Goal: Task Accomplishment & Management: Manage account settings

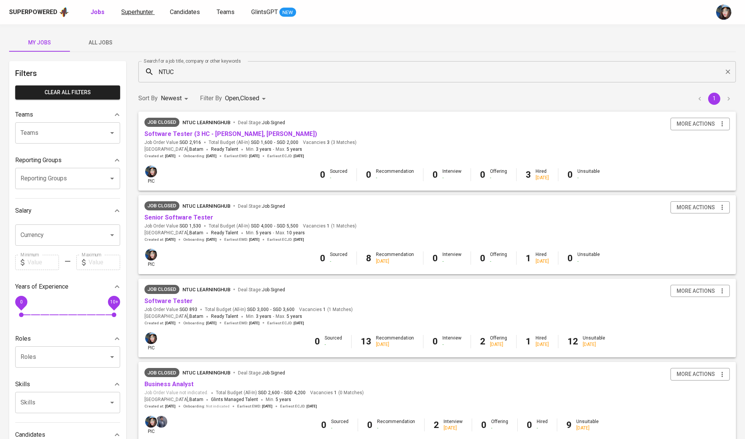
click at [129, 13] on span "Superhunter" at bounding box center [137, 11] width 32 height 7
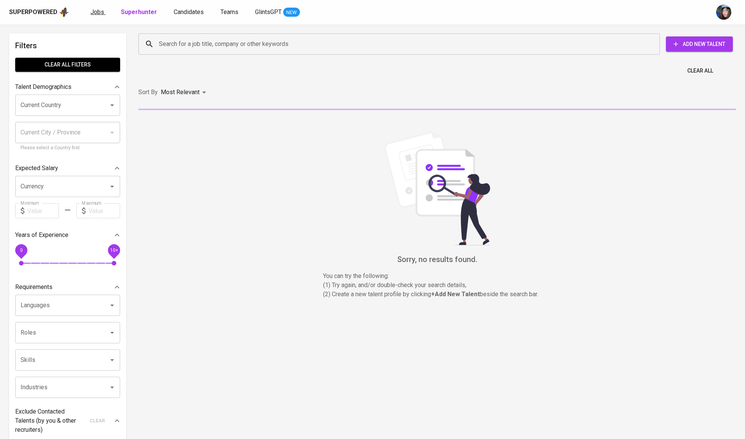
click at [99, 14] on span "Jobs" at bounding box center [97, 11] width 14 height 7
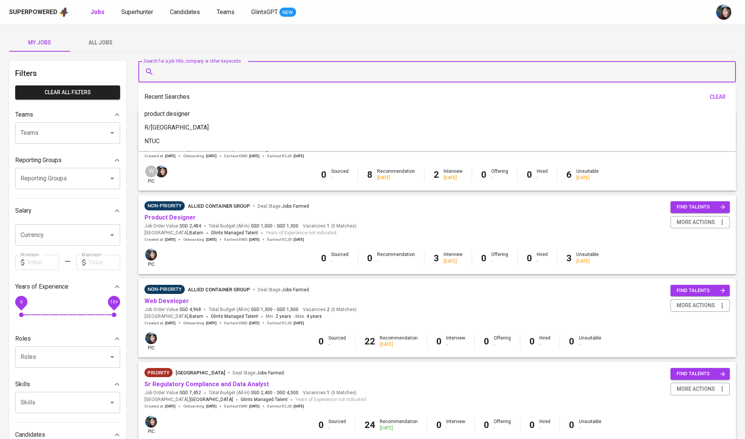
click at [177, 66] on input "Search for a job title, company or other keywords" at bounding box center [439, 72] width 564 height 14
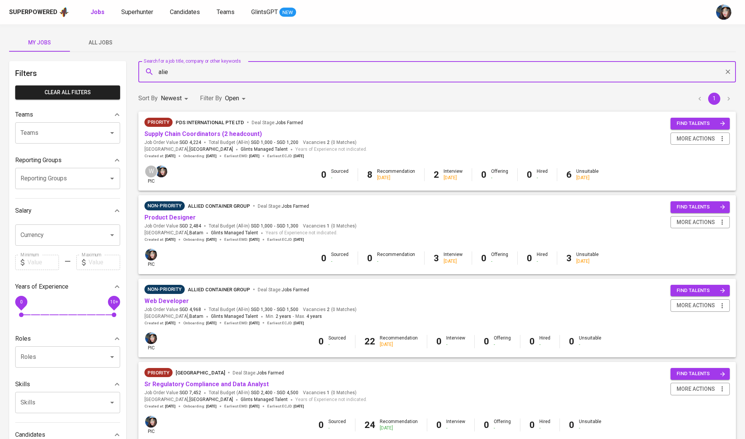
type input "ali"
type input "allied"
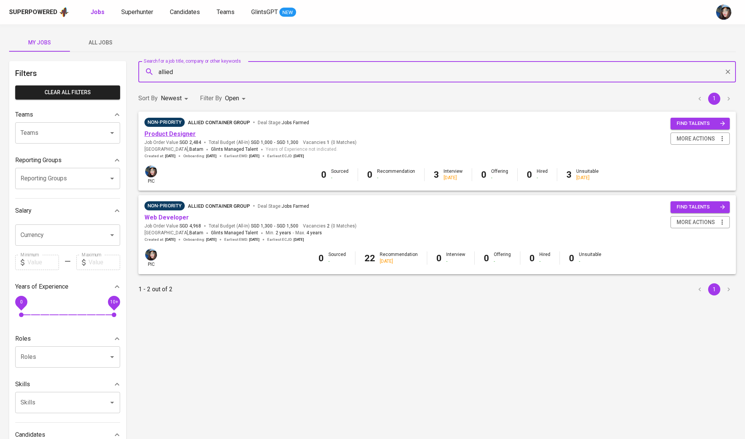
click at [169, 135] on link "Product Designer" at bounding box center [169, 133] width 51 height 7
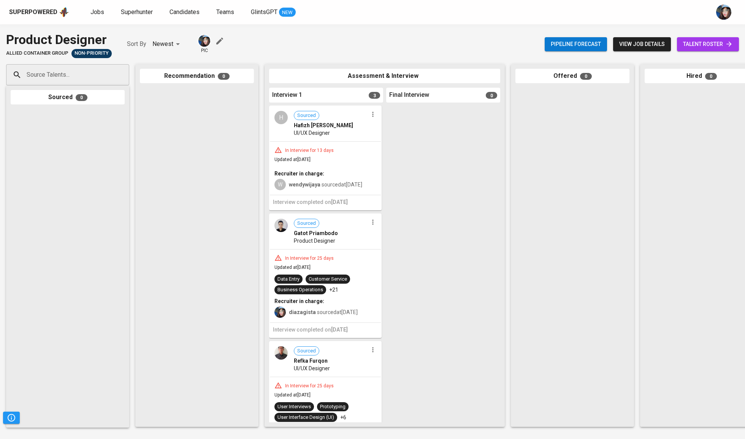
click at [722, 46] on span "talent roster" at bounding box center [708, 44] width 50 height 9
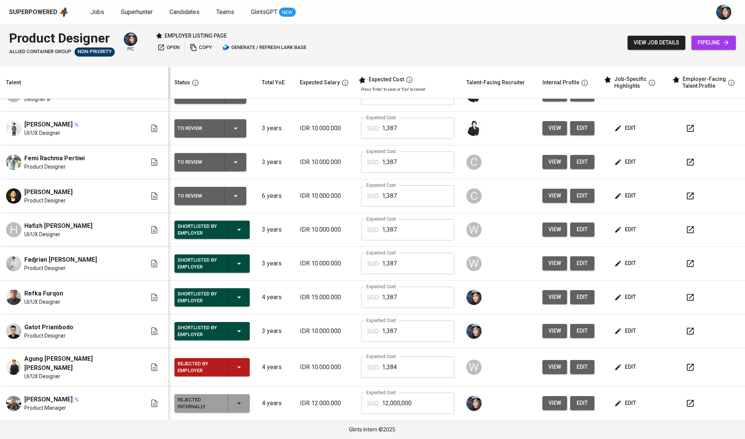
scroll to position [257, 0]
click at [217, 276] on td "Shortlisted by Employer" at bounding box center [211, 264] width 87 height 34
click at [234, 266] on icon "button" at bounding box center [238, 263] width 9 height 9
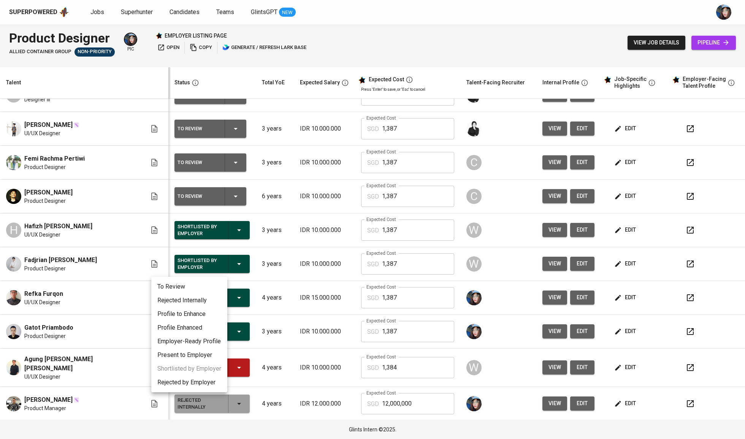
click at [210, 298] on li "Rejected Internally" at bounding box center [189, 301] width 76 height 14
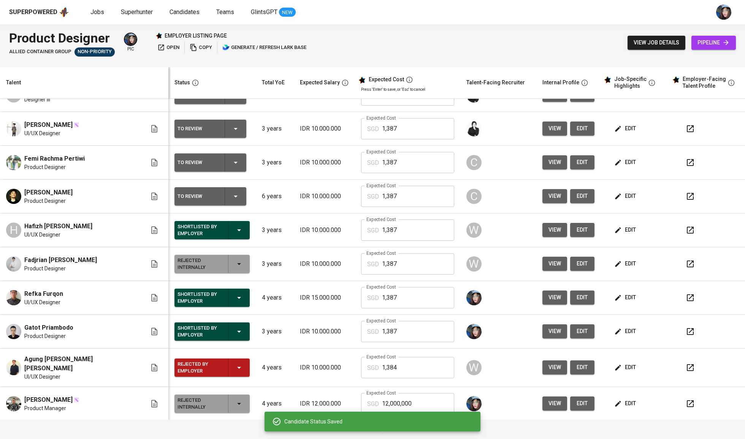
click at [234, 302] on icon "button" at bounding box center [238, 297] width 9 height 9
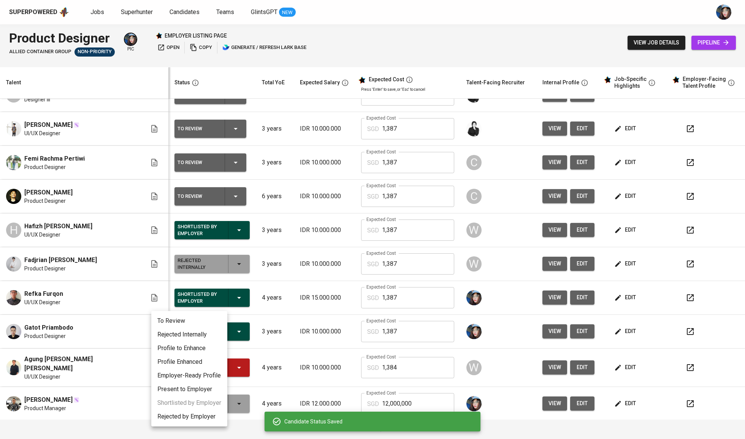
click at [215, 331] on li "Rejected Internally" at bounding box center [189, 335] width 76 height 14
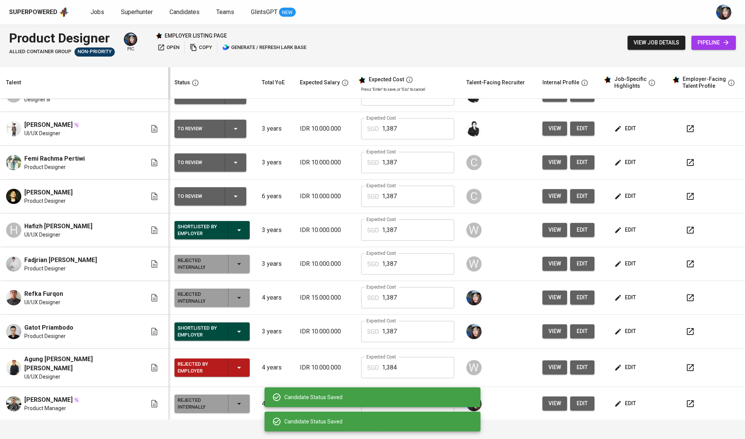
click at [221, 335] on div "Shortlisted by Employer" at bounding box center [211, 332] width 69 height 18
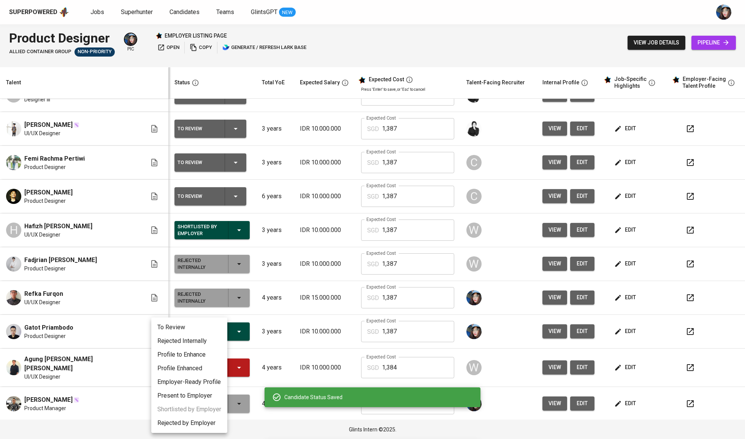
click at [216, 343] on li "Rejected Internally" at bounding box center [189, 341] width 76 height 14
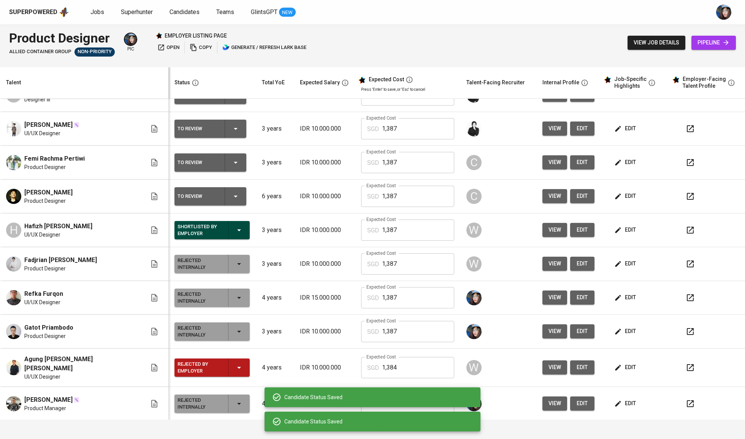
click at [221, 363] on div "Rejected by Employer" at bounding box center [211, 368] width 69 height 18
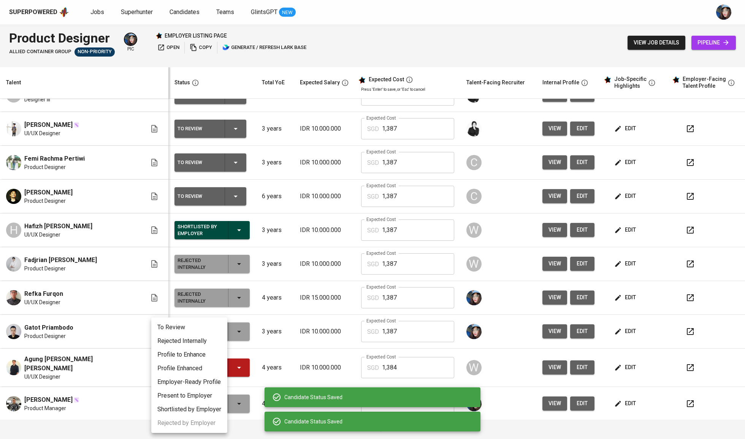
click at [219, 341] on li "Rejected Internally" at bounding box center [189, 341] width 76 height 14
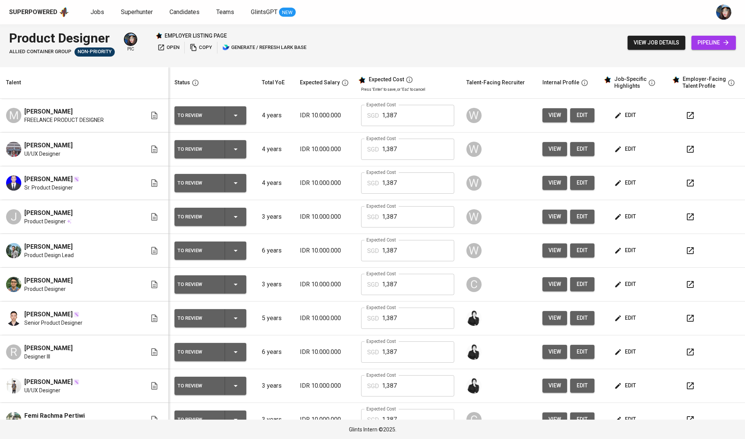
scroll to position [0, 0]
click at [623, 112] on span "edit" at bounding box center [625, 115] width 20 height 9
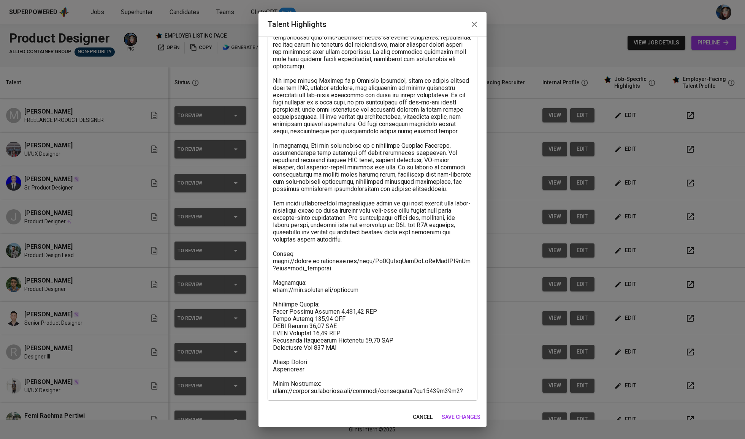
scroll to position [125, 0]
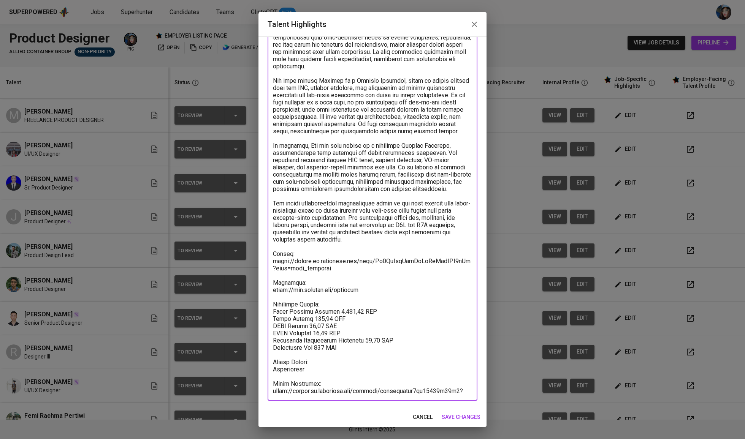
drag, startPoint x: 331, startPoint y: 264, endPoint x: 264, endPoint y: 256, distance: 67.4
click at [264, 256] on div "Enhance the Talent's profile by adding highlights relevant to this job - accomp…" at bounding box center [372, 221] width 228 height 371
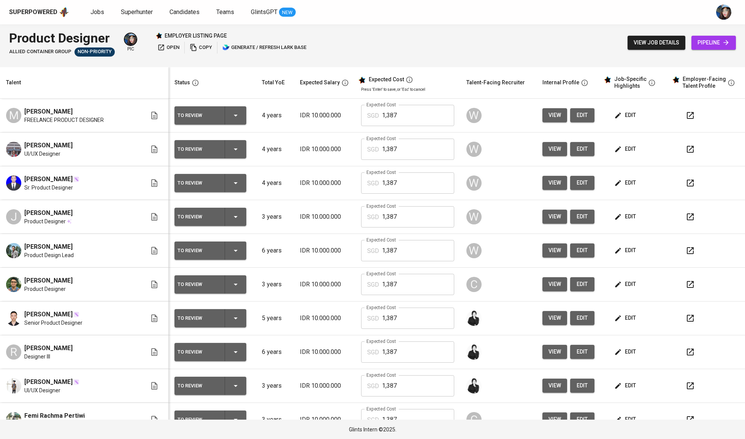
click at [231, 114] on icon "button" at bounding box center [235, 115] width 9 height 9
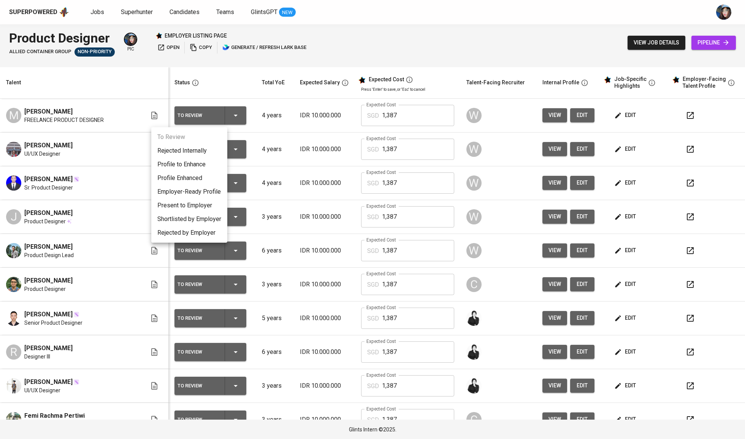
click at [207, 165] on li "Profile to Enhance" at bounding box center [189, 165] width 76 height 14
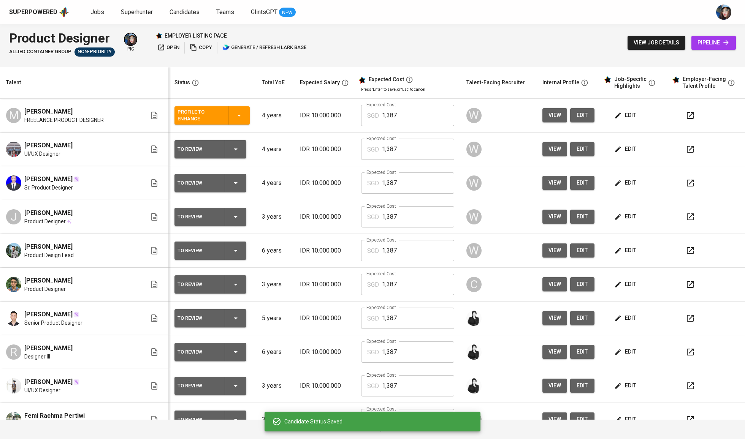
click at [615, 152] on span "edit" at bounding box center [625, 148] width 20 height 9
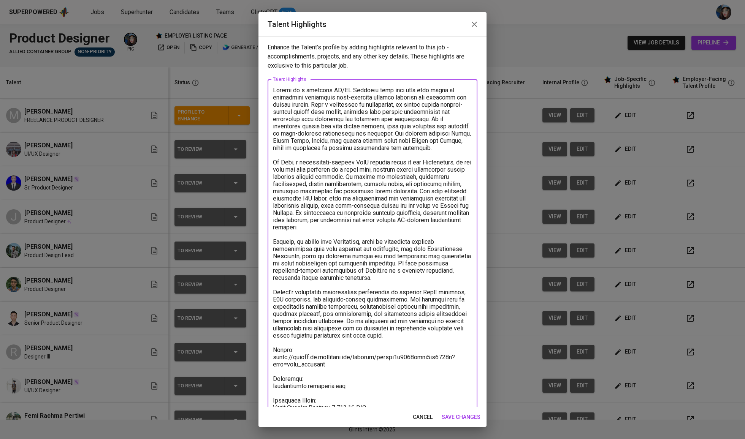
drag, startPoint x: 316, startPoint y: 364, endPoint x: 247, endPoint y: 354, distance: 69.8
click at [247, 354] on div "Talent Highlights Enhance the Talent's profile by adding highlights relevant to…" at bounding box center [372, 219] width 745 height 439
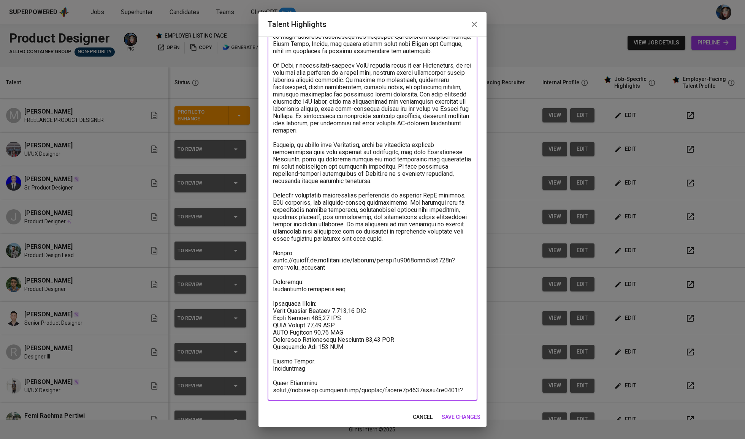
scroll to position [97, 0]
click at [394, 152] on textarea at bounding box center [372, 192] width 199 height 404
drag, startPoint x: 339, startPoint y: 262, endPoint x: 268, endPoint y: 255, distance: 71.4
click at [268, 255] on div "x Talent Highlights" at bounding box center [372, 192] width 210 height 418
click at [407, 196] on textarea at bounding box center [372, 192] width 199 height 404
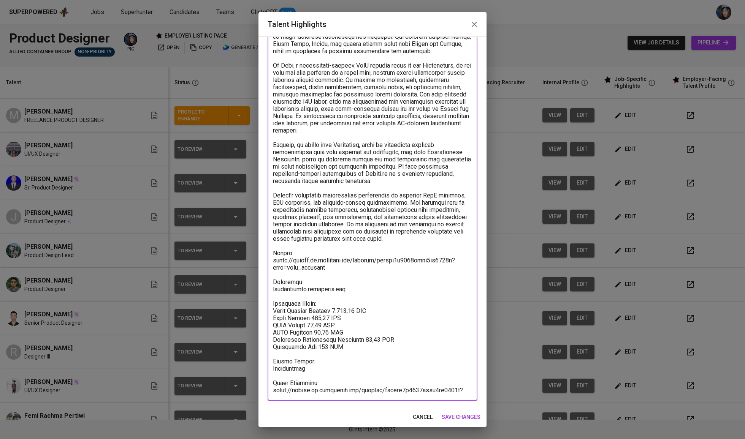
click at [347, 289] on textarea at bounding box center [372, 192] width 199 height 404
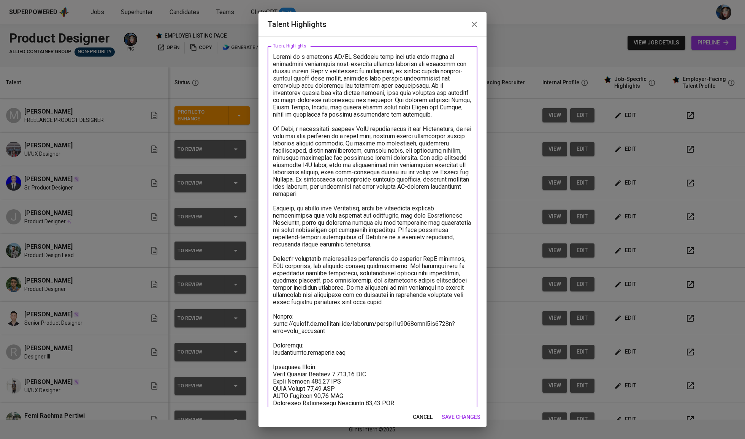
scroll to position [38, 0]
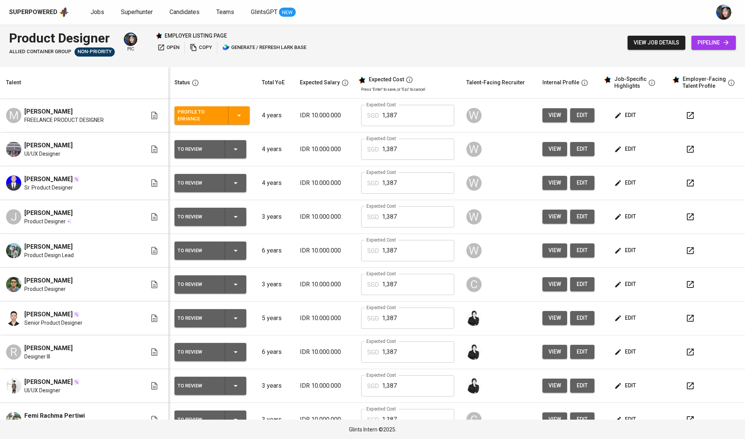
click at [234, 150] on icon "button" at bounding box center [236, 150] width 4 height 2
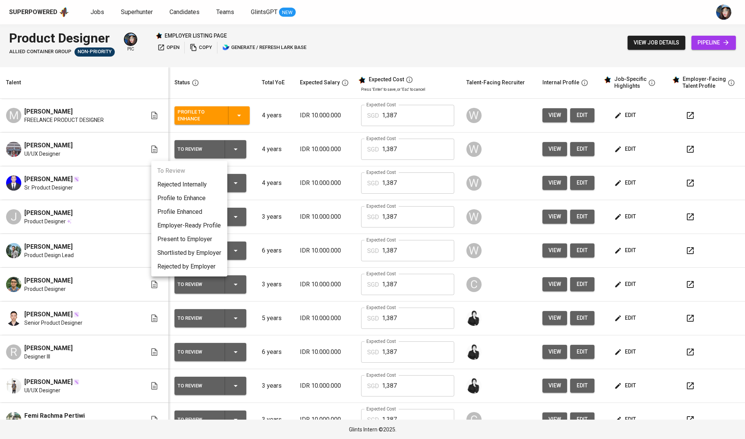
click at [210, 198] on li "Profile to Enhance" at bounding box center [189, 198] width 76 height 14
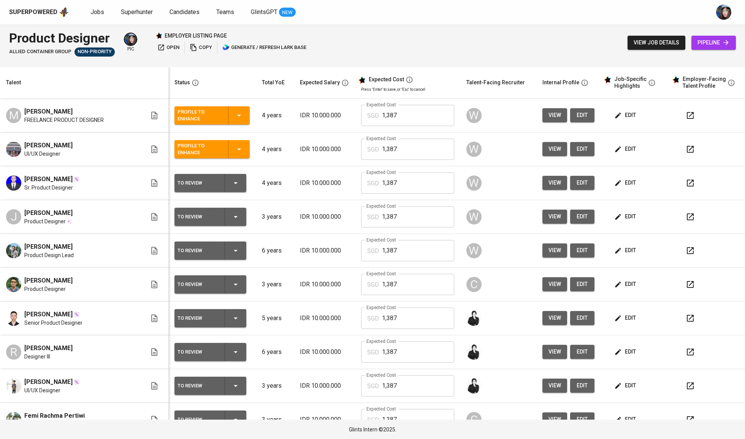
click at [618, 183] on span "edit" at bounding box center [625, 182] width 20 height 9
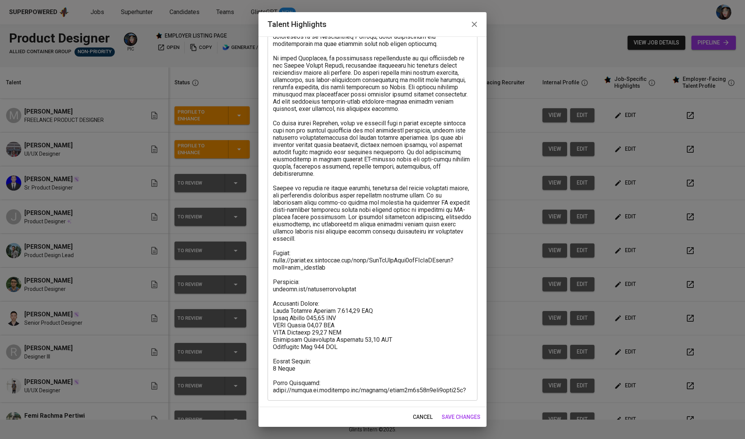
scroll to position [97, 0]
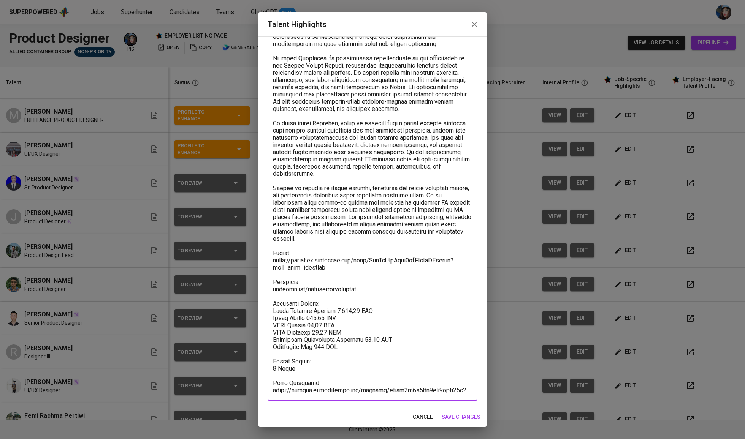
drag, startPoint x: 332, startPoint y: 266, endPoint x: 264, endPoint y: 257, distance: 69.0
click at [264, 257] on div "Enhance the Talent's profile by adding highlights relevant to this job - accomp…" at bounding box center [372, 221] width 228 height 371
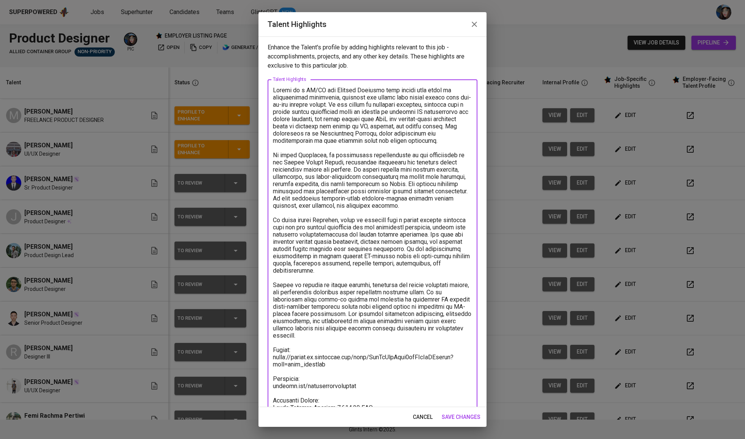
scroll to position [0, 0]
click at [400, 103] on textarea at bounding box center [372, 289] width 199 height 404
click at [405, 125] on textarea at bounding box center [372, 289] width 199 height 404
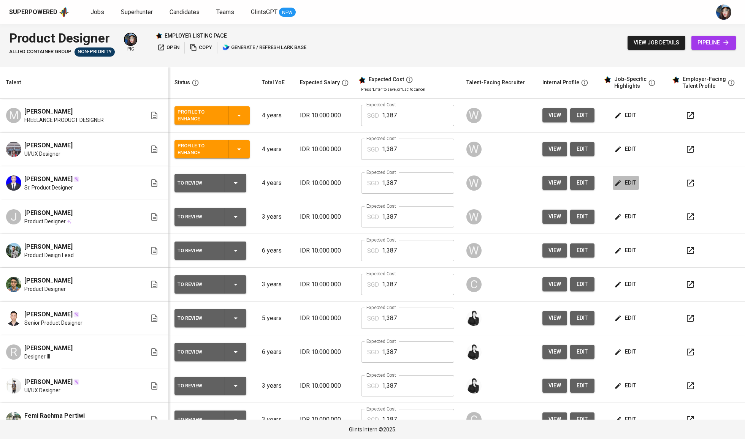
click at [619, 184] on span "edit" at bounding box center [625, 182] width 20 height 9
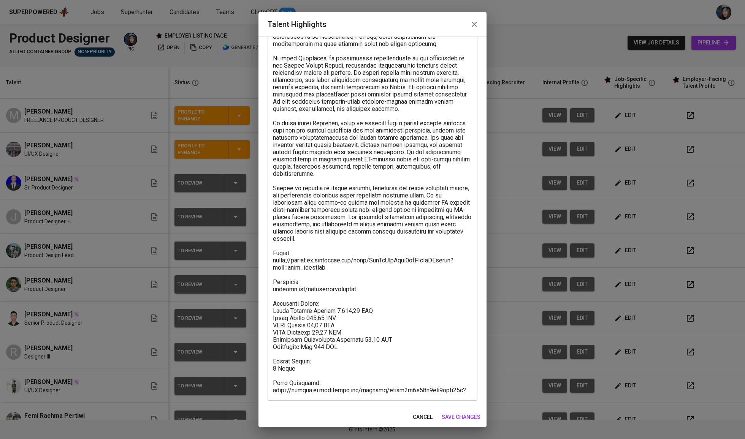
scroll to position [97, 0]
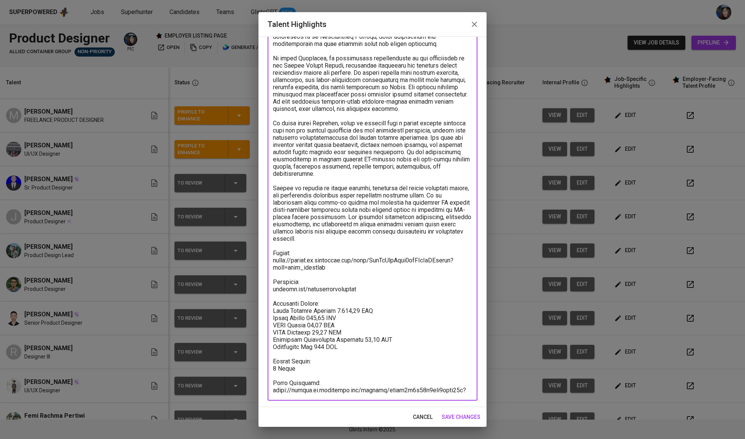
drag, startPoint x: 328, startPoint y: 391, endPoint x: 257, endPoint y: 382, distance: 71.6
click at [257, 382] on div "Talent Highlights Enhance the Talent's profile by adding highlights relevant to…" at bounding box center [372, 219] width 745 height 439
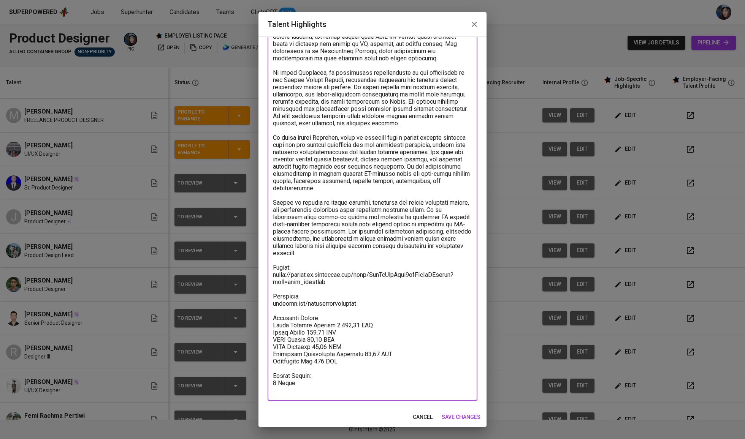
scroll to position [82, 0]
click at [293, 392] on textarea at bounding box center [372, 199] width 199 height 390
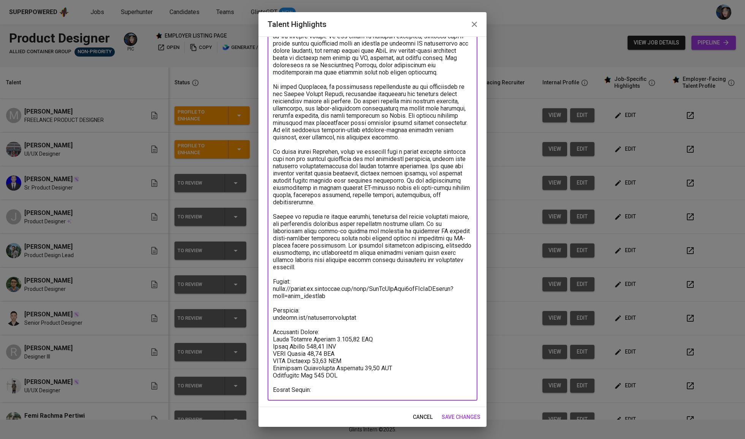
scroll to position [69, 0]
type textarea "Farhan is a UI/UX and Product Designer with around four years of professional e…"
click at [465, 419] on span "save changes" at bounding box center [460, 417] width 39 height 9
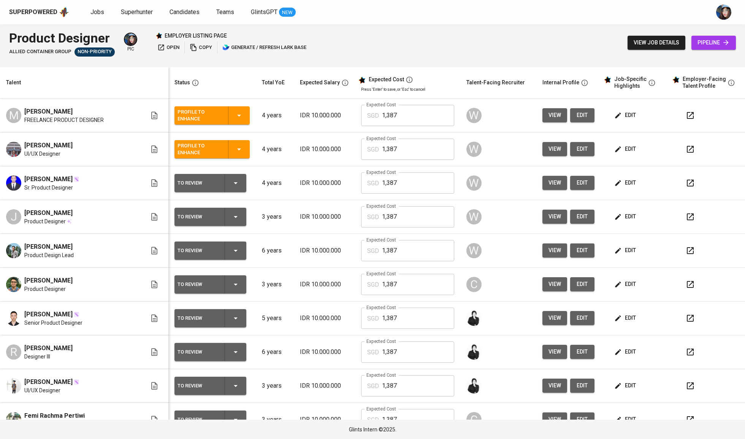
click at [221, 182] on div "To Review" at bounding box center [210, 183] width 66 height 18
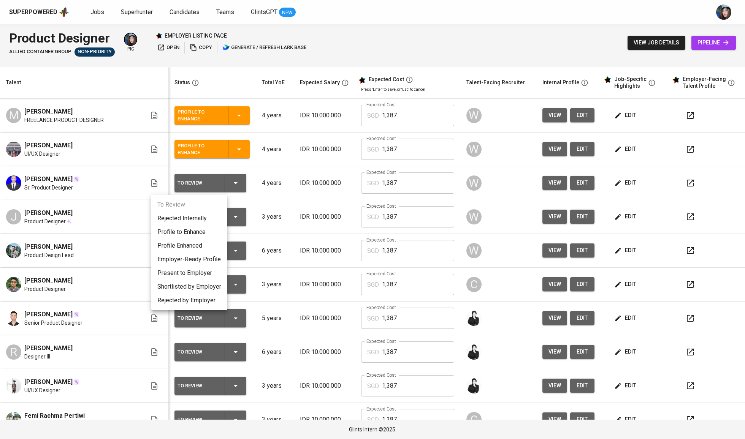
click at [189, 276] on li "Present to Employer" at bounding box center [189, 273] width 76 height 14
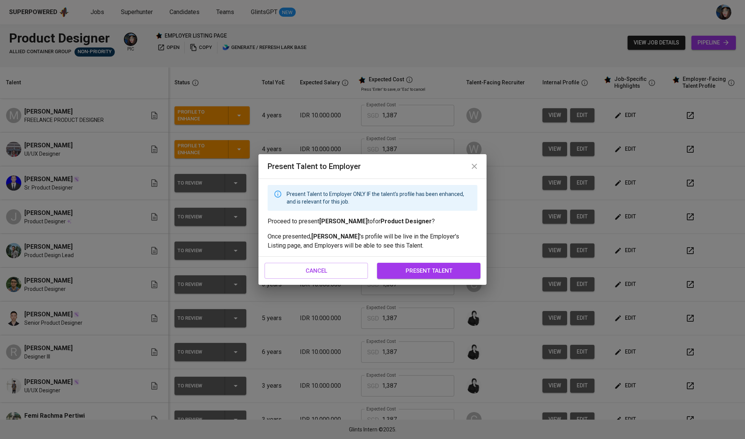
click at [467, 273] on span "present talent" at bounding box center [428, 271] width 87 height 10
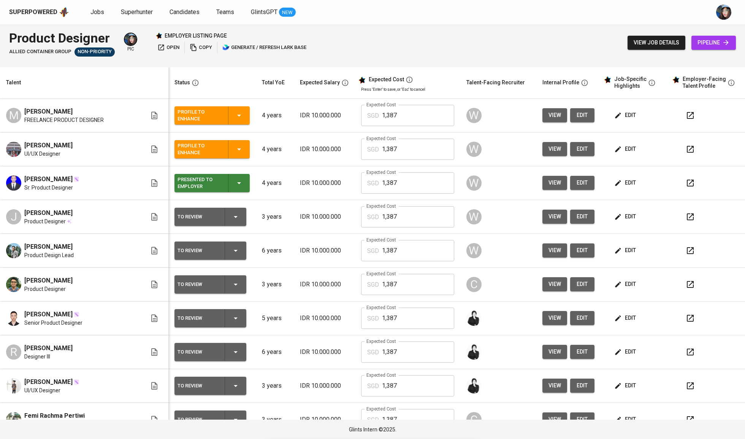
scroll to position [0, 0]
click at [614, 221] on icon "button" at bounding box center [618, 217] width 8 height 8
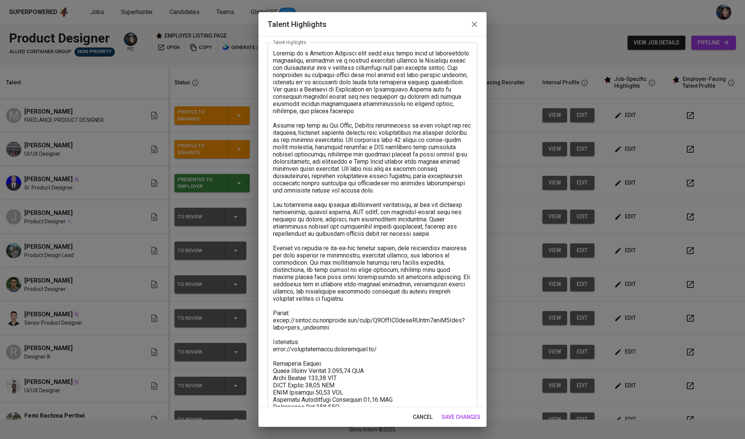
scroll to position [63, 0]
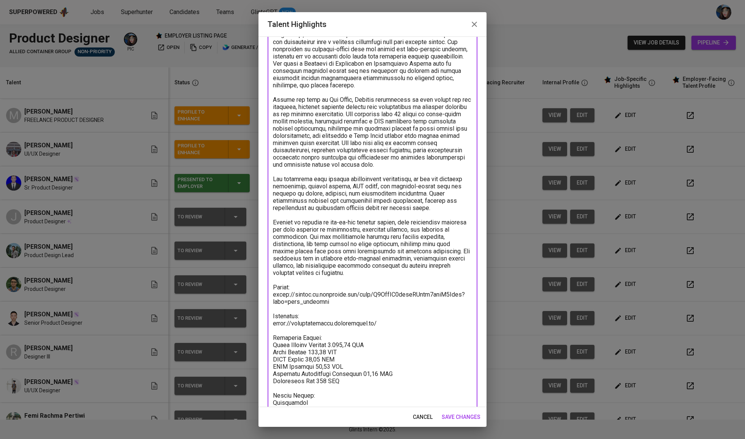
drag, startPoint x: 332, startPoint y: 297, endPoint x: 245, endPoint y: 289, distance: 87.0
click at [245, 289] on div "Talent Highlights Enhance the Talent's profile by adding highlights relevant to…" at bounding box center [372, 219] width 745 height 439
click at [320, 318] on textarea at bounding box center [372, 226] width 199 height 404
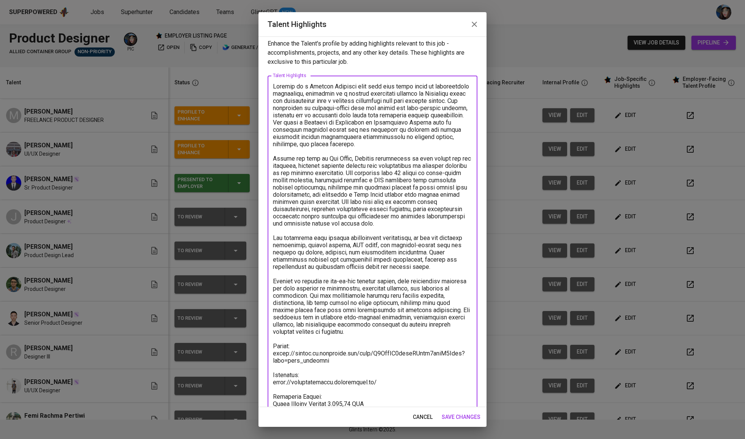
scroll to position [3, 0]
click at [350, 101] on textarea at bounding box center [372, 285] width 199 height 404
click at [371, 152] on textarea at bounding box center [372, 285] width 199 height 404
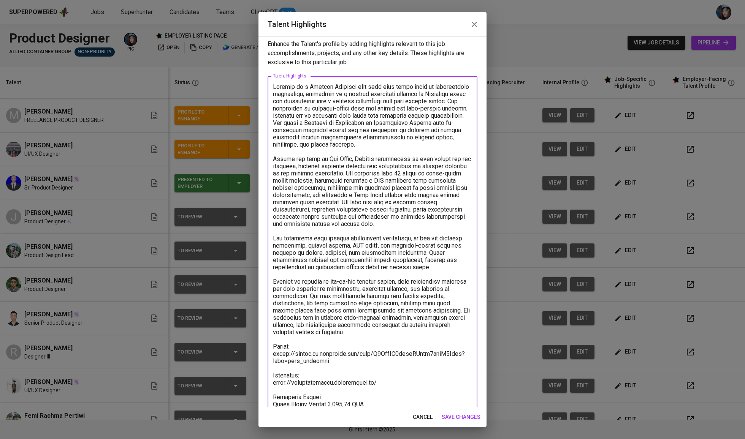
click at [343, 172] on textarea at bounding box center [372, 285] width 199 height 404
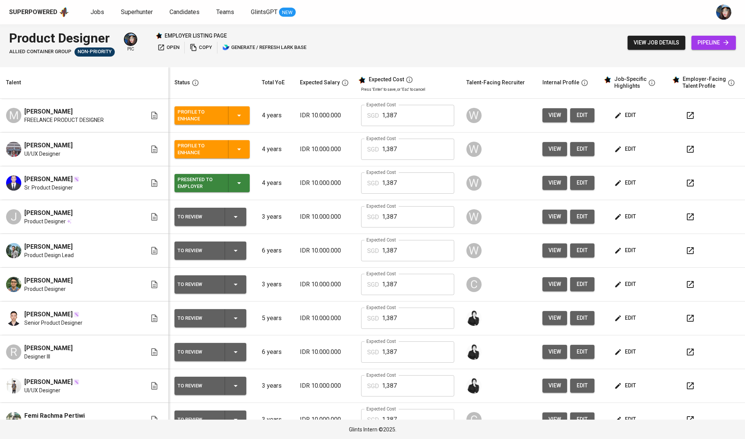
click at [622, 212] on button "edit" at bounding box center [625, 217] width 26 height 14
click at [614, 180] on icon "button" at bounding box center [618, 183] width 8 height 8
click at [615, 219] on span "edit" at bounding box center [625, 216] width 20 height 9
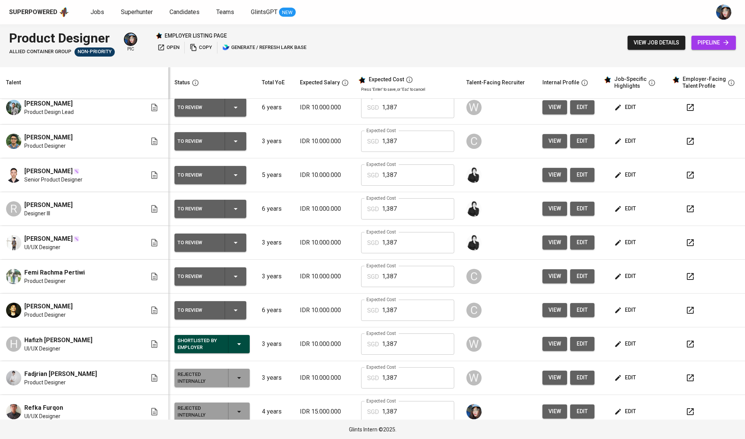
scroll to position [125, 0]
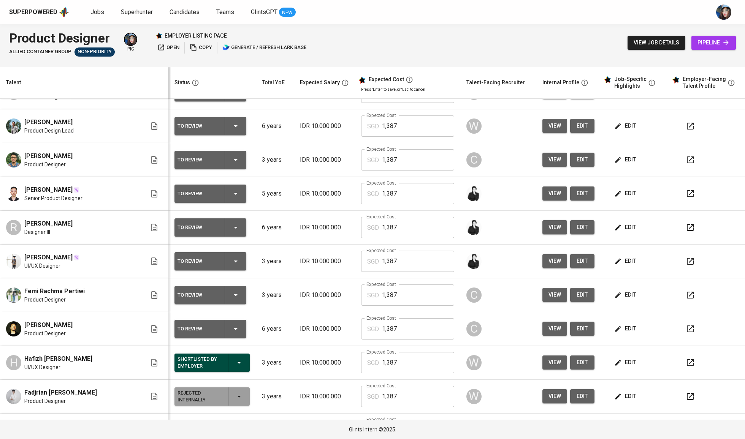
click at [622, 231] on span "edit" at bounding box center [625, 227] width 20 height 9
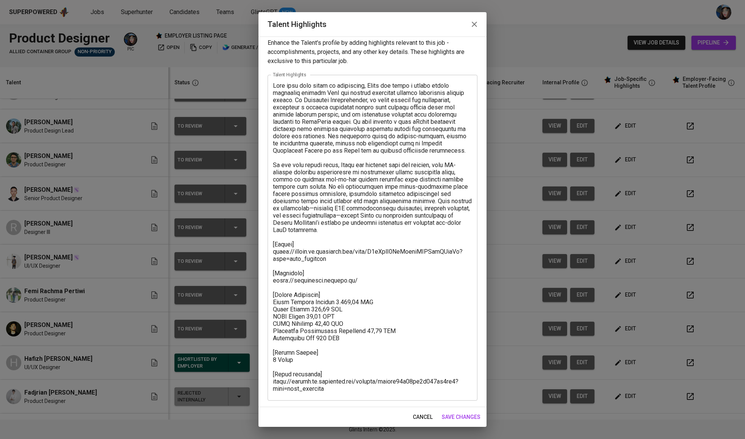
scroll to position [5, 0]
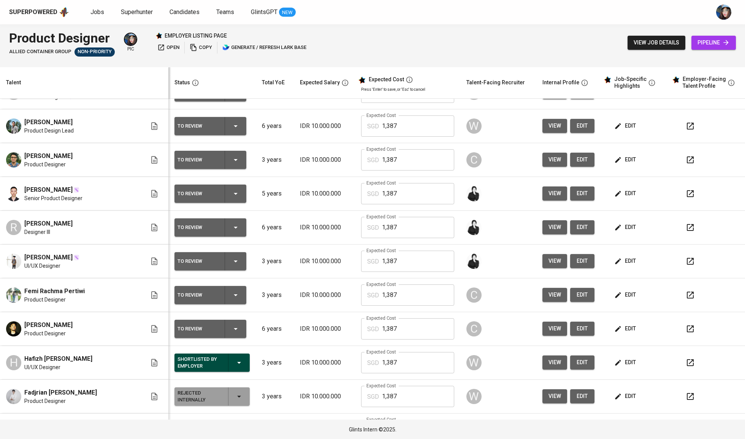
click at [615, 190] on span "edit" at bounding box center [625, 193] width 20 height 9
click at [619, 257] on button "edit" at bounding box center [625, 261] width 26 height 14
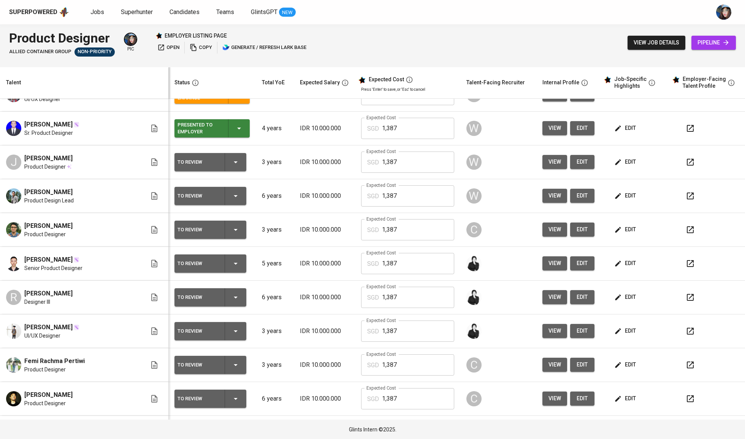
scroll to position [54, 0]
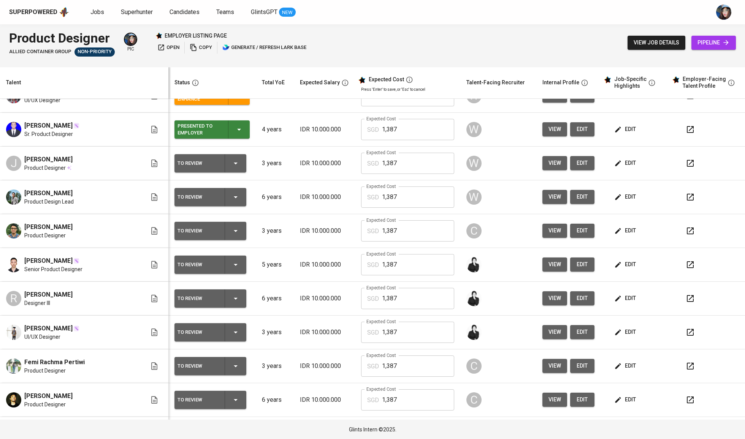
click at [619, 204] on button "edit" at bounding box center [625, 197] width 26 height 14
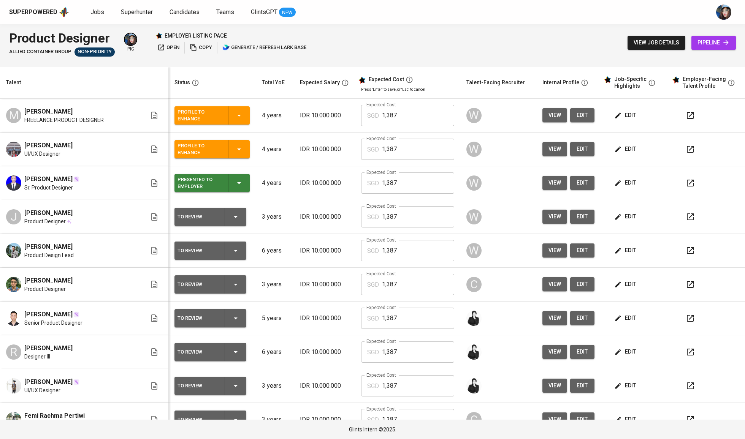
scroll to position [0, 0]
click at [615, 112] on span "edit" at bounding box center [625, 115] width 20 height 9
click at [625, 147] on span "edit" at bounding box center [625, 148] width 20 height 9
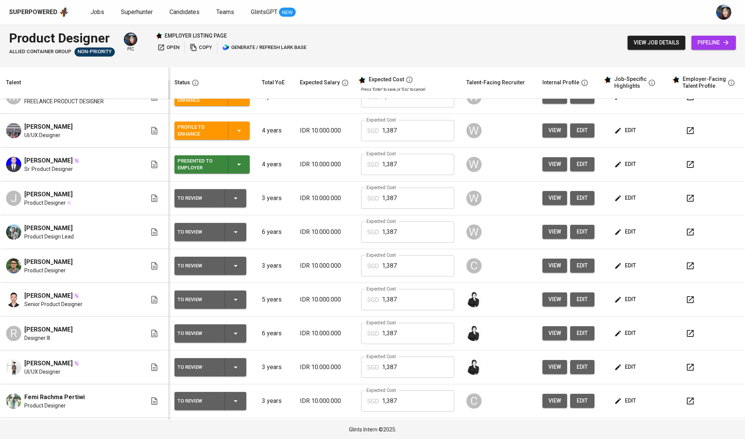
scroll to position [17, 0]
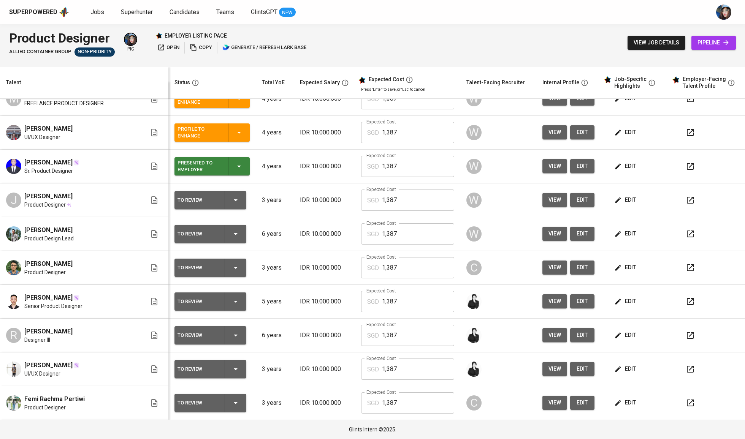
click at [617, 269] on span "edit" at bounding box center [625, 267] width 20 height 9
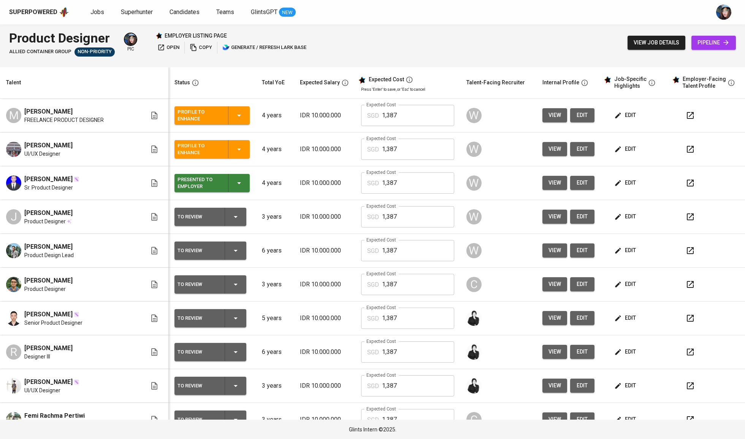
scroll to position [0, 0]
click at [622, 220] on span "edit" at bounding box center [625, 216] width 20 height 9
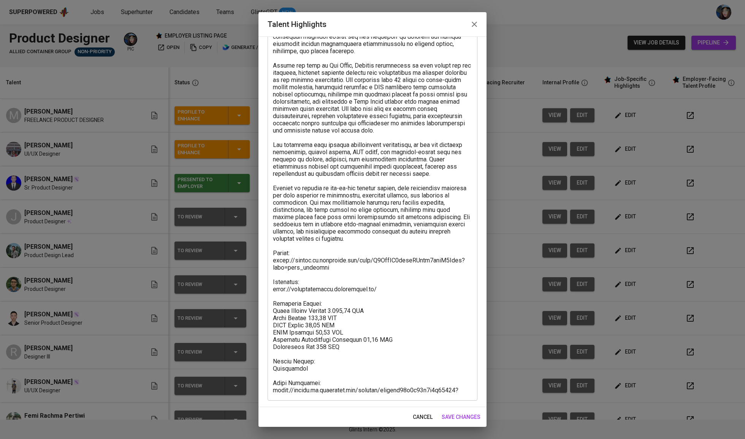
scroll to position [97, 0]
click at [310, 256] on textarea at bounding box center [372, 192] width 199 height 404
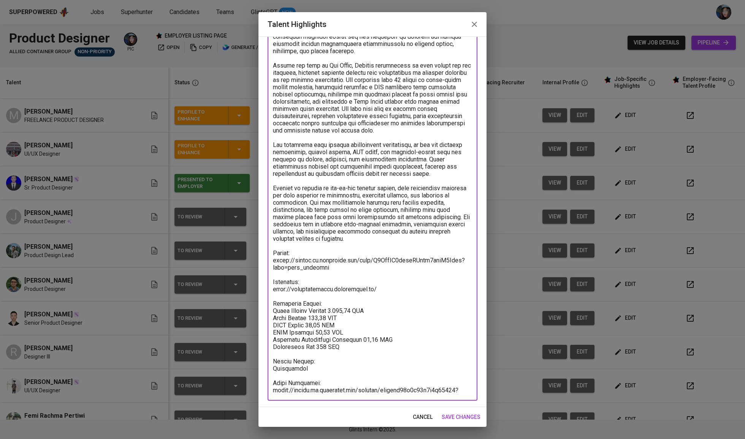
click at [310, 256] on textarea at bounding box center [372, 192] width 199 height 404
click at [345, 263] on textarea at bounding box center [372, 192] width 199 height 404
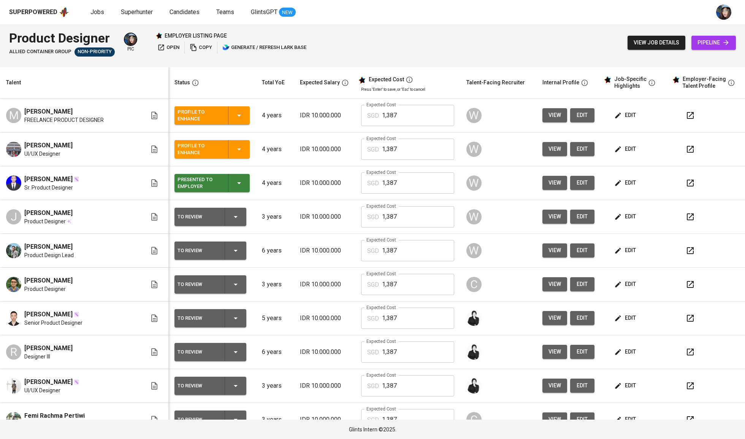
click at [621, 216] on span "edit" at bounding box center [625, 216] width 20 height 9
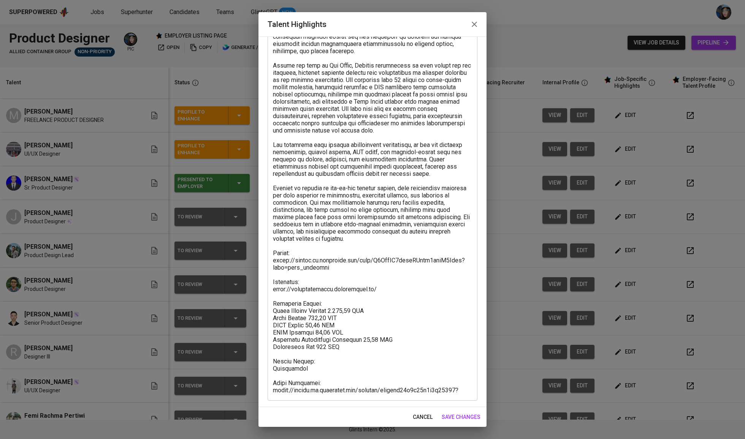
scroll to position [97, 0]
click at [324, 258] on textarea at bounding box center [372, 192] width 199 height 404
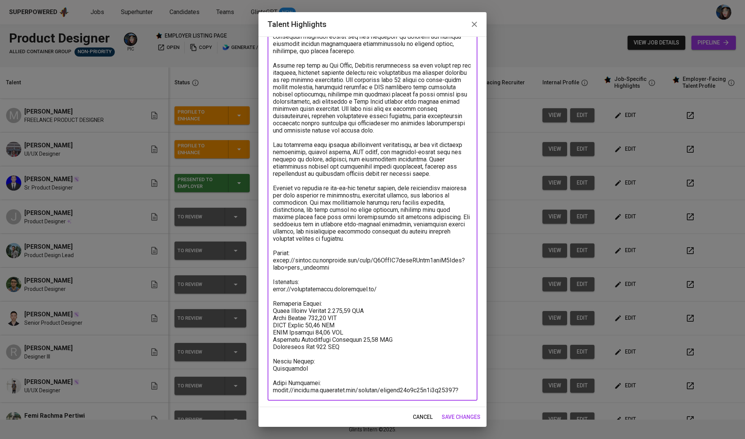
click at [324, 258] on textarea at bounding box center [372, 192] width 199 height 404
click at [336, 260] on textarea at bounding box center [372, 192] width 199 height 404
drag, startPoint x: 327, startPoint y: 260, endPoint x: 258, endPoint y: 253, distance: 69.5
click at [258, 253] on div "Enhance the Talent's profile by adding highlights relevant to this job - accomp…" at bounding box center [372, 221] width 228 height 371
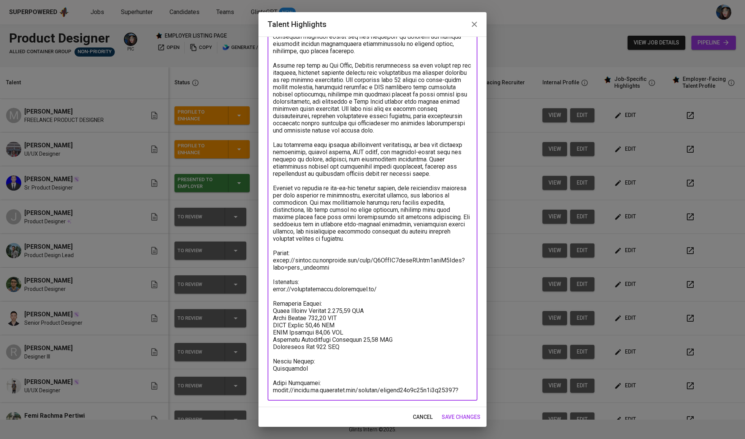
click at [317, 388] on textarea at bounding box center [372, 192] width 199 height 404
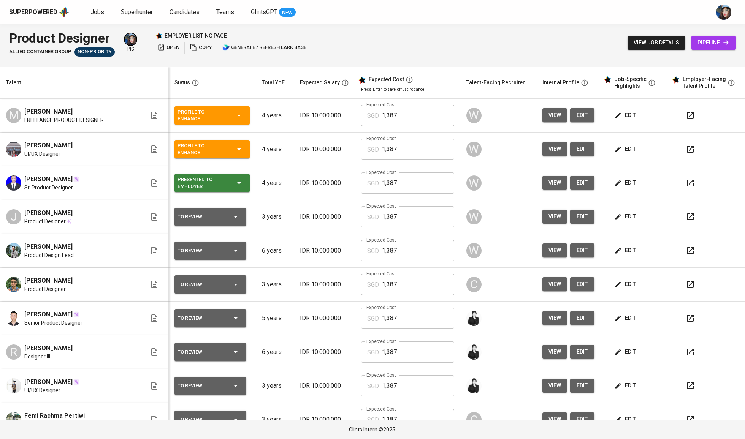
click at [625, 221] on span "edit" at bounding box center [625, 216] width 20 height 9
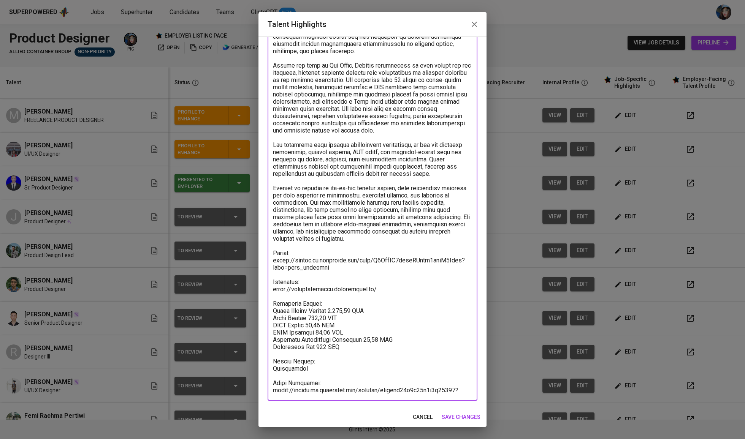
click at [316, 383] on textarea at bounding box center [372, 192] width 199 height 404
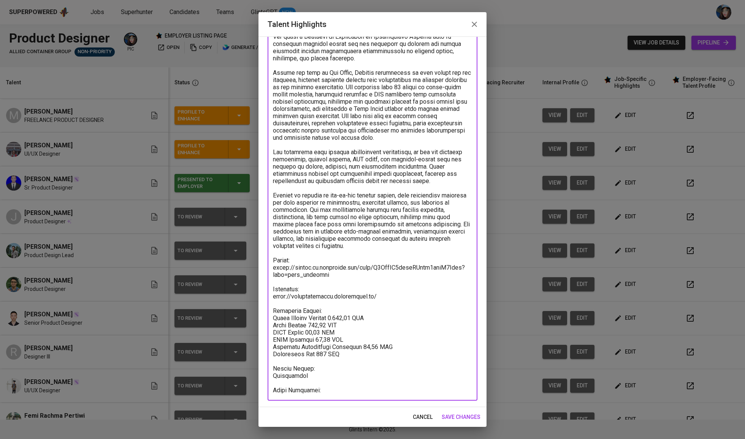
scroll to position [82, 0]
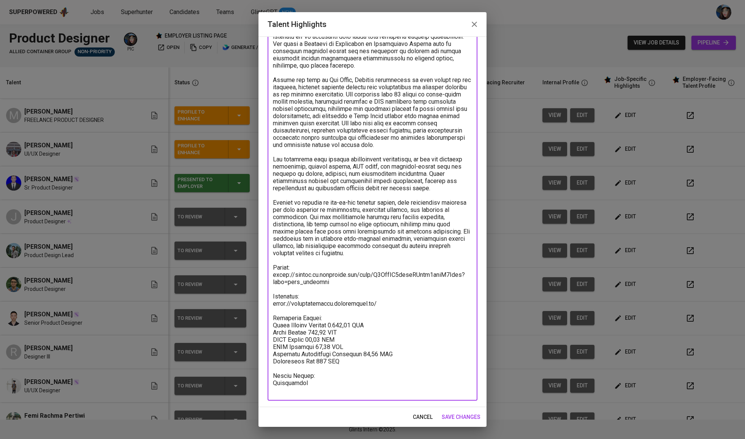
click at [308, 392] on textarea at bounding box center [372, 199] width 199 height 390
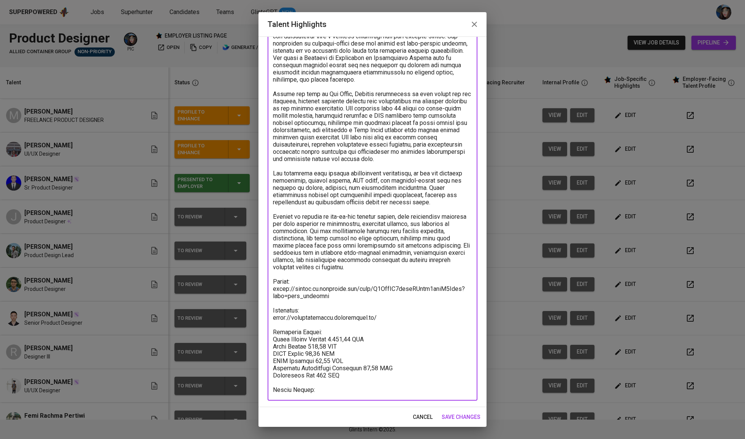
scroll to position [69, 0]
type textarea "Jacqlyn is a Product Designer with more than three years of professional experi…"
click at [465, 422] on button "save changes" at bounding box center [460, 417] width 45 height 14
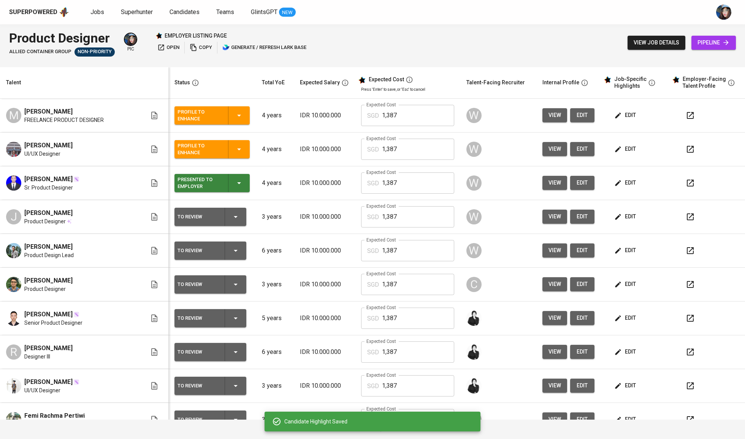
click at [231, 216] on icon "button" at bounding box center [235, 216] width 9 height 9
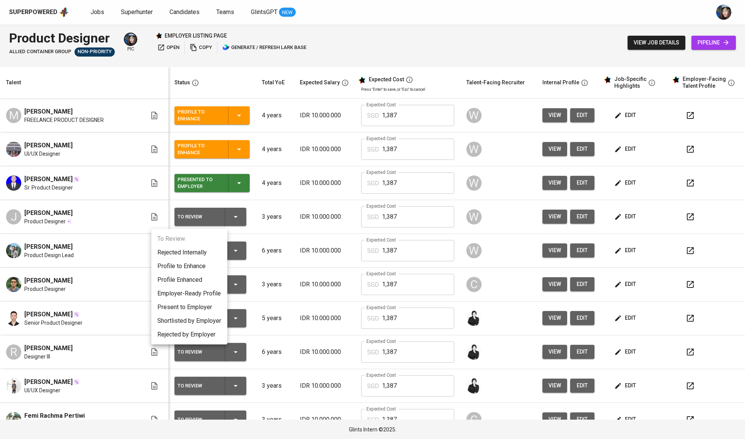
click at [198, 305] on li "Present to Employer" at bounding box center [189, 308] width 76 height 14
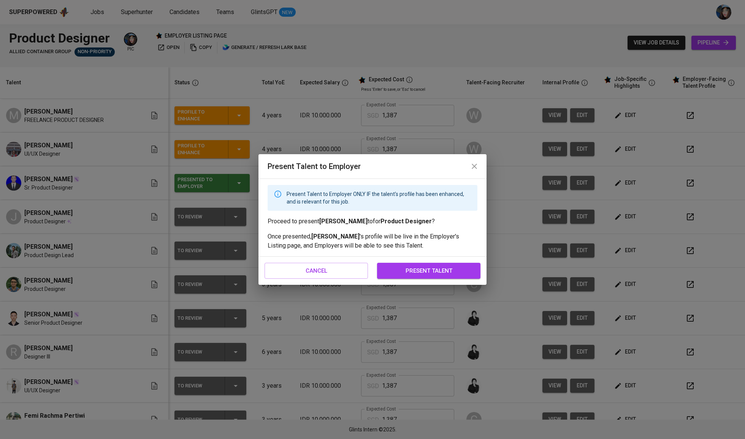
click at [398, 270] on span "present talent" at bounding box center [428, 271] width 87 height 10
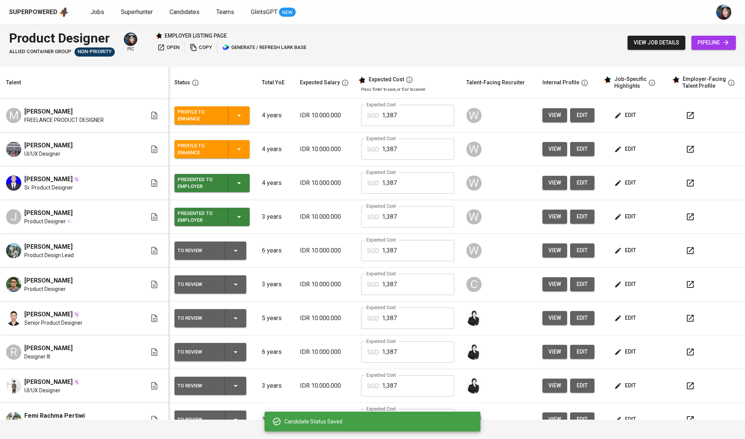
scroll to position [0, 0]
click at [615, 253] on icon "button" at bounding box center [618, 251] width 6 height 6
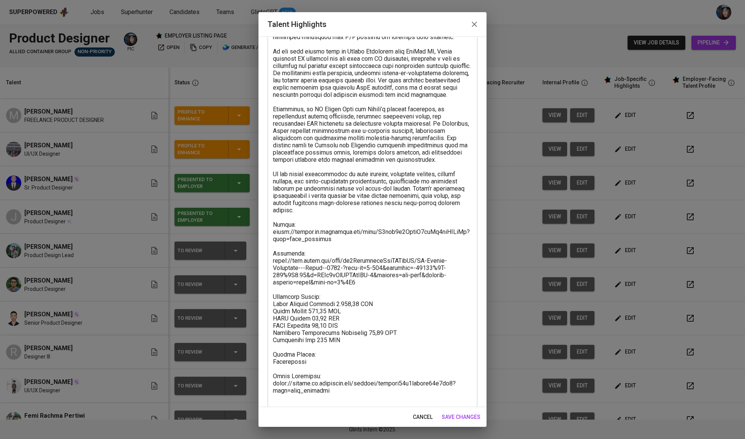
scroll to position [155, 0]
click at [318, 236] on textarea at bounding box center [372, 166] width 199 height 468
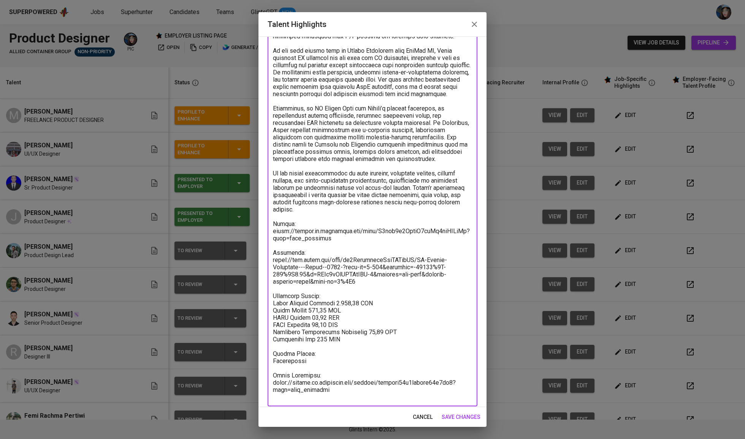
click at [318, 236] on textarea at bounding box center [372, 166] width 199 height 468
drag, startPoint x: 333, startPoint y: 239, endPoint x: 256, endPoint y: 230, distance: 77.7
click at [256, 230] on div "Talent Highlights Enhance the Talent's profile by adding highlights relevant to…" at bounding box center [372, 219] width 745 height 439
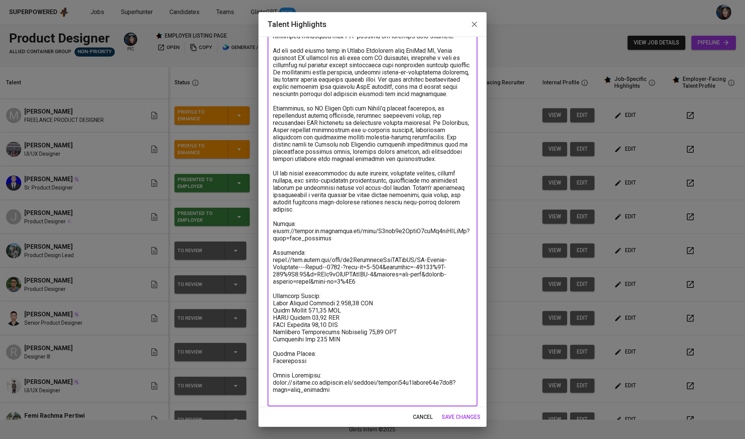
click at [323, 352] on textarea at bounding box center [372, 166] width 199 height 468
click at [306, 384] on textarea at bounding box center [372, 166] width 199 height 468
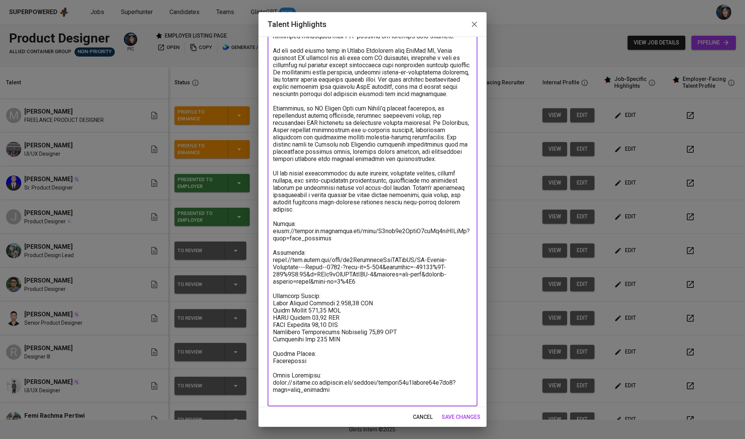
click at [306, 384] on textarea at bounding box center [372, 166] width 199 height 468
click at [343, 386] on textarea at bounding box center [372, 166] width 199 height 468
drag, startPoint x: 329, startPoint y: 388, endPoint x: 259, endPoint y: 382, distance: 70.2
click at [259, 382] on div "Enhance the Talent's profile by adding highlights relevant to this job - accomp…" at bounding box center [372, 221] width 228 height 371
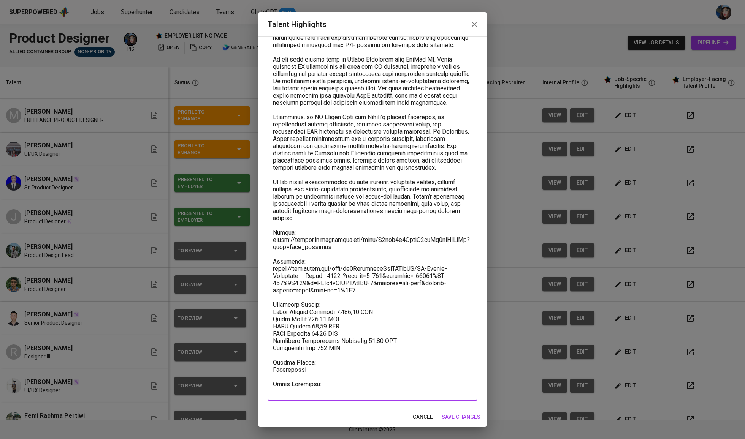
click at [302, 388] on div "Enhance the Talent's profile by adding highlights relevant to this job - accomp…" at bounding box center [372, 221] width 228 height 371
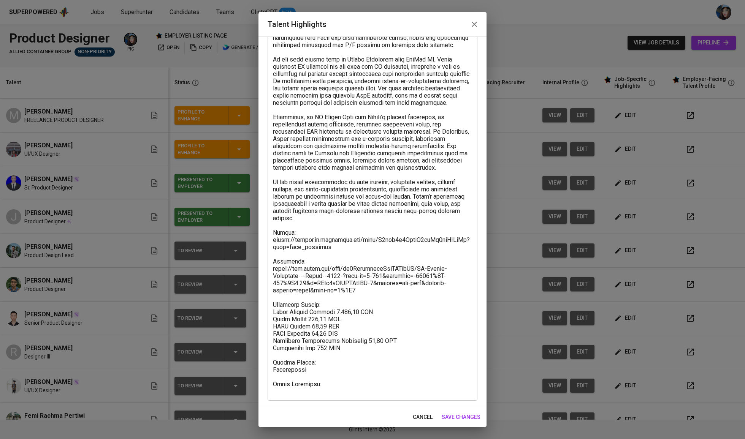
click at [302, 388] on textarea at bounding box center [372, 167] width 199 height 454
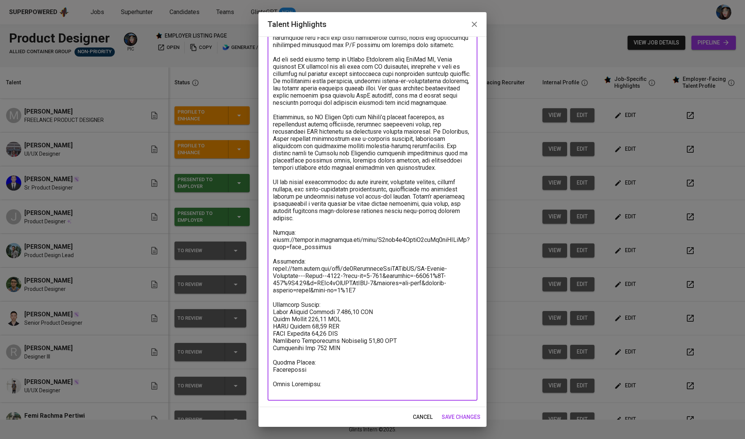
click at [302, 388] on textarea at bounding box center [372, 167] width 199 height 454
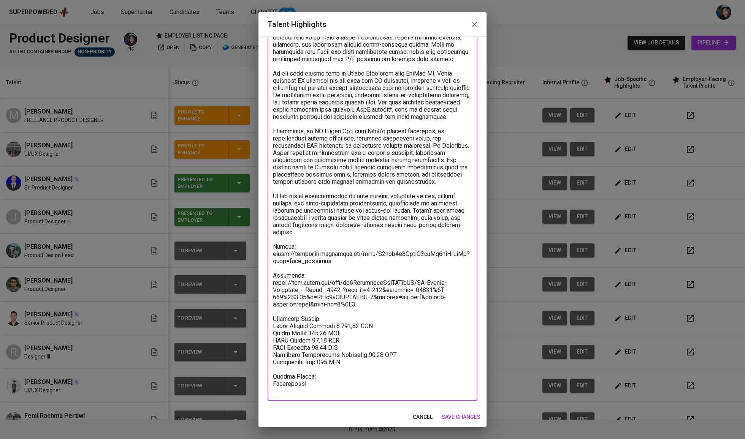
scroll to position [125, 0]
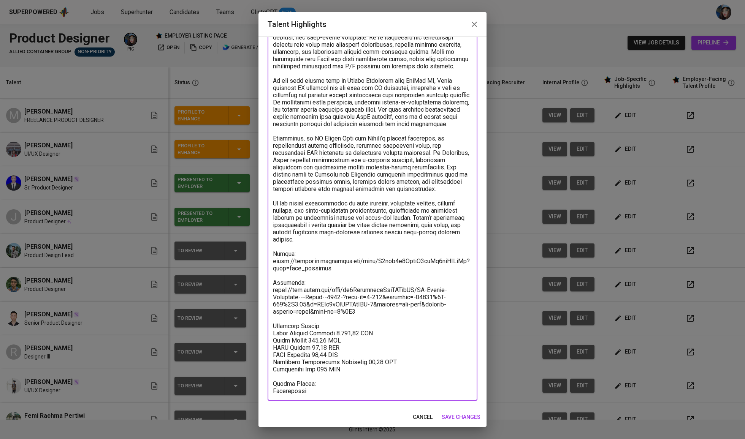
type textarea "Sandy is a Product Design Leader with more than nine years of experience, inclu…"
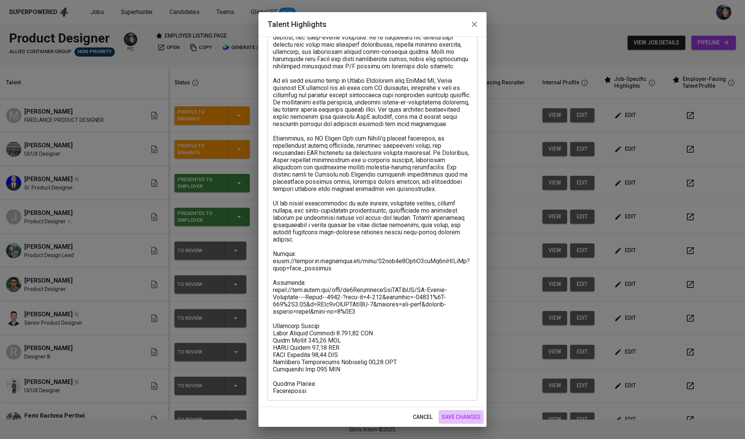
click at [464, 415] on span "save changes" at bounding box center [460, 417] width 39 height 9
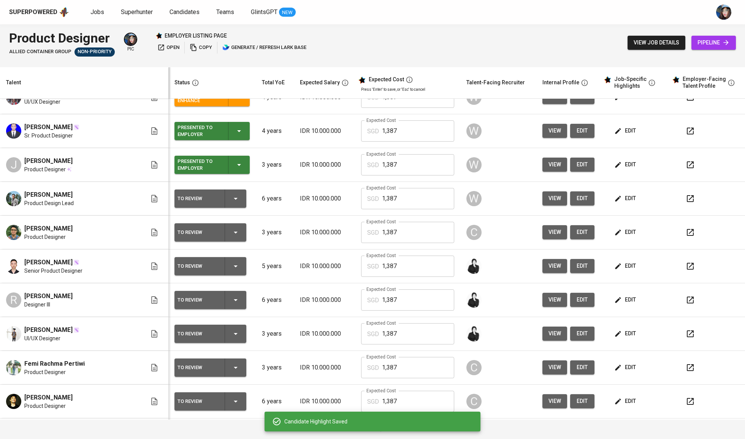
scroll to position [52, 0]
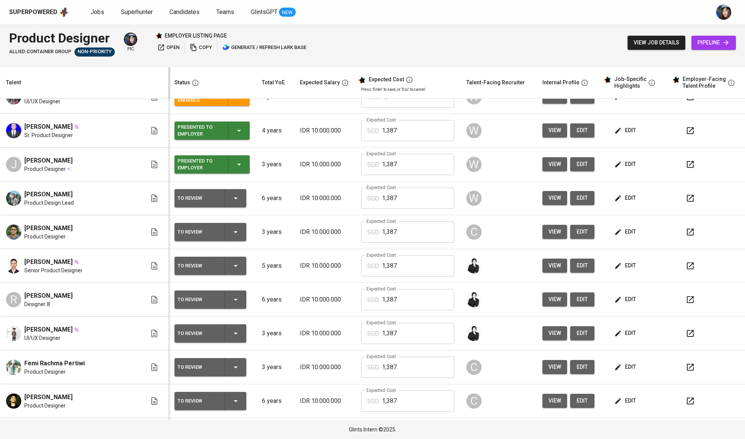
click at [231, 199] on icon "button" at bounding box center [235, 198] width 9 height 9
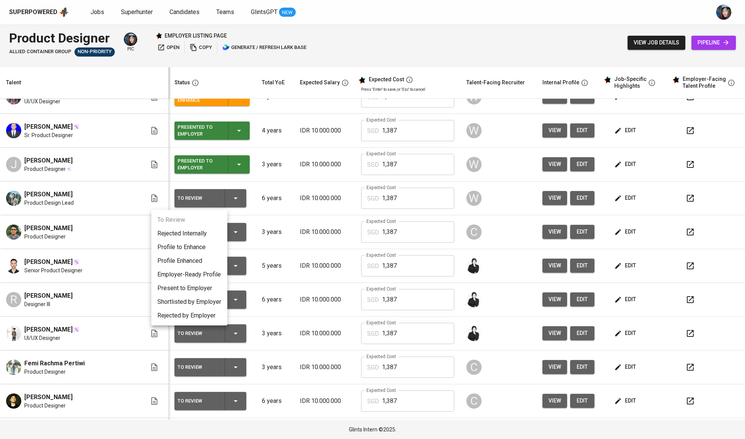
click at [199, 282] on li "Present to Employer" at bounding box center [189, 289] width 76 height 14
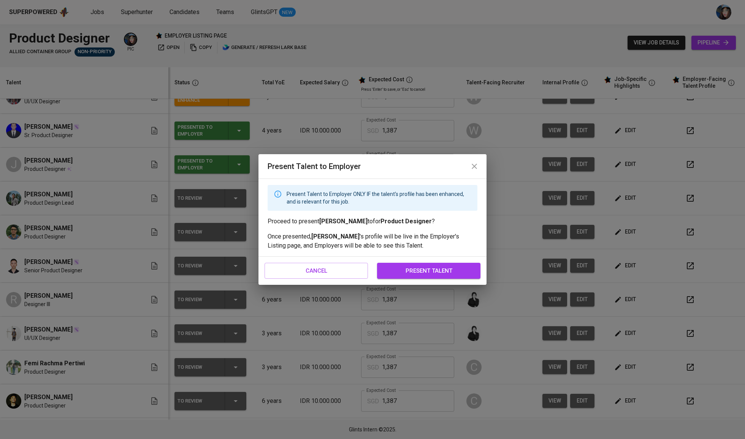
click at [423, 275] on span "present talent" at bounding box center [428, 271] width 87 height 10
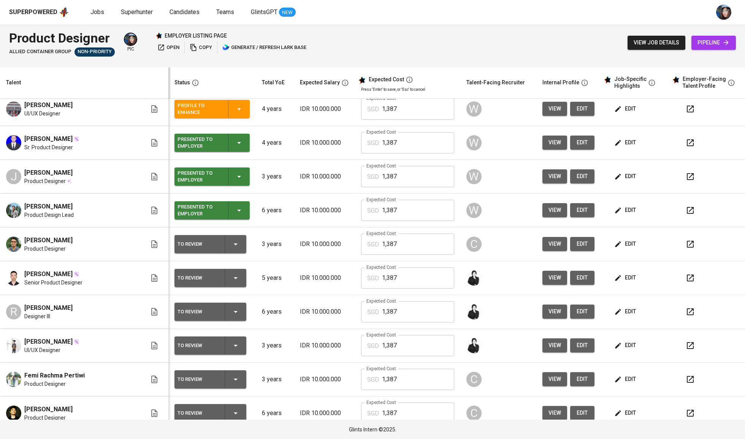
scroll to position [58, 0]
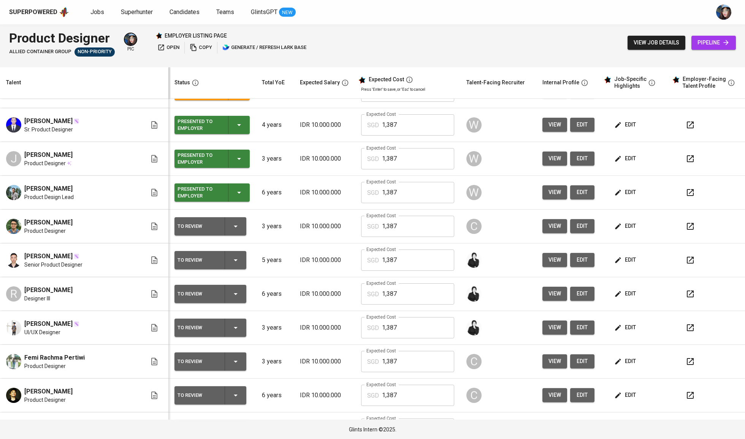
click at [625, 225] on span "edit" at bounding box center [625, 225] width 20 height 9
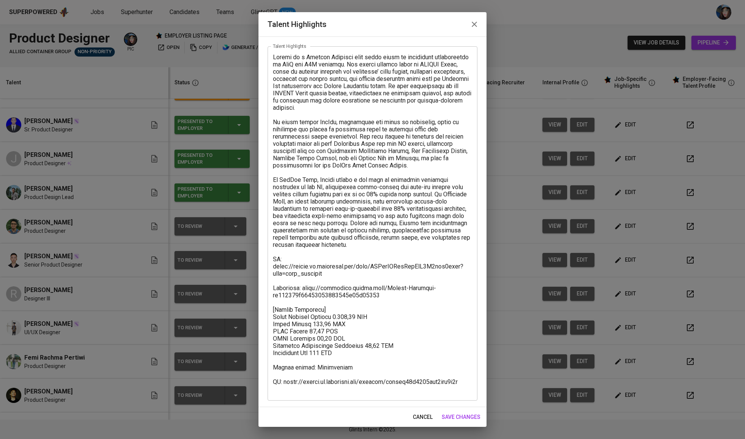
scroll to position [33, 0]
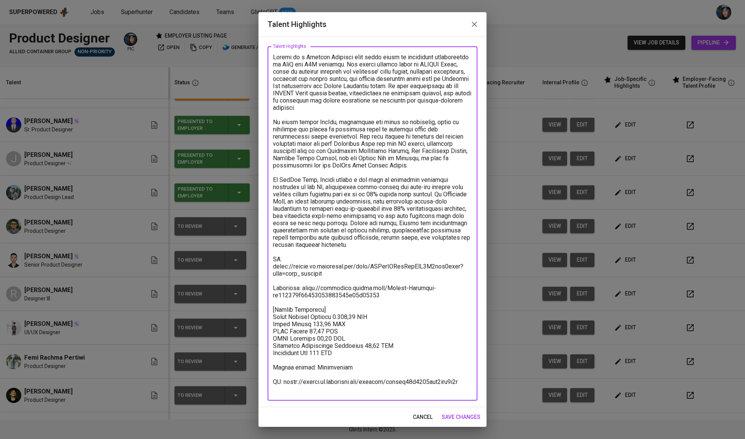
click at [314, 383] on textarea at bounding box center [372, 224] width 199 height 340
drag, startPoint x: 333, startPoint y: 361, endPoint x: 325, endPoint y: 361, distance: 8.0
click at [333, 361] on textarea at bounding box center [372, 224] width 199 height 340
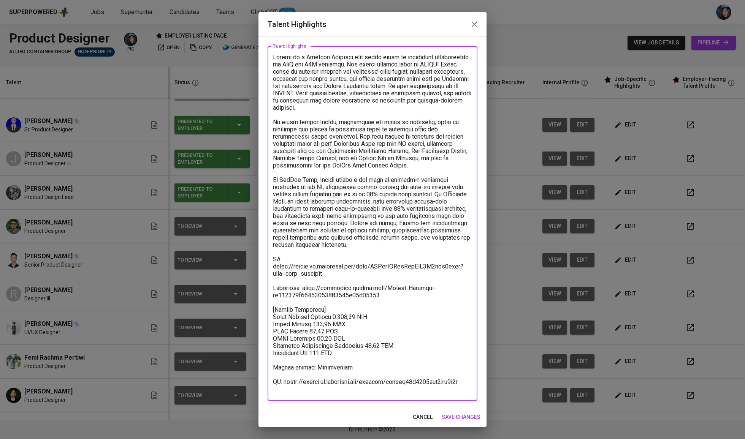
drag, startPoint x: 316, startPoint y: 362, endPoint x: 321, endPoint y: 366, distance: 6.7
click at [316, 362] on textarea at bounding box center [372, 224] width 199 height 340
click at [295, 361] on textarea at bounding box center [372, 226] width 199 height 347
click at [274, 361] on textarea at bounding box center [372, 226] width 199 height 347
drag, startPoint x: 282, startPoint y: 384, endPoint x: 277, endPoint y: 384, distance: 4.9
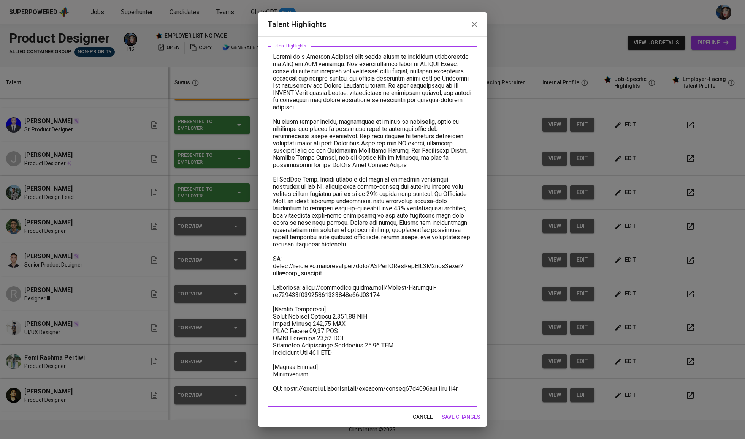
click at [277, 384] on textarea at bounding box center [372, 226] width 199 height 347
click at [283, 384] on textarea at bounding box center [372, 226] width 199 height 347
click at [292, 389] on textarea at bounding box center [372, 226] width 199 height 347
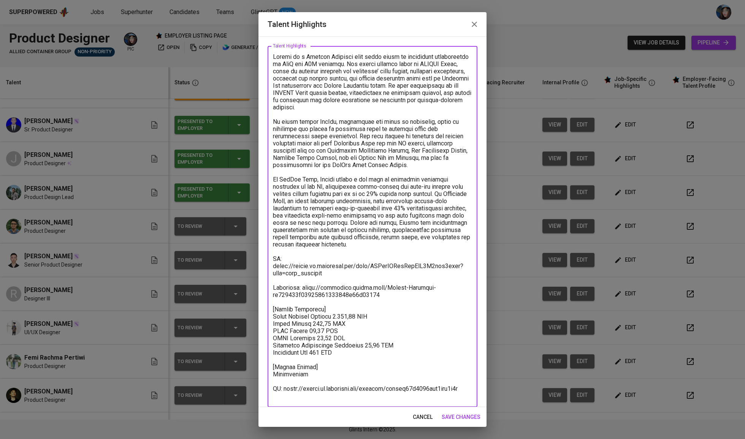
click at [310, 392] on textarea at bounding box center [372, 226] width 199 height 347
click at [277, 391] on textarea at bounding box center [372, 226] width 199 height 347
click at [274, 391] on textarea at bounding box center [372, 226] width 199 height 347
click at [291, 379] on textarea at bounding box center [372, 226] width 199 height 347
drag, startPoint x: 468, startPoint y: 391, endPoint x: 263, endPoint y: 392, distance: 204.8
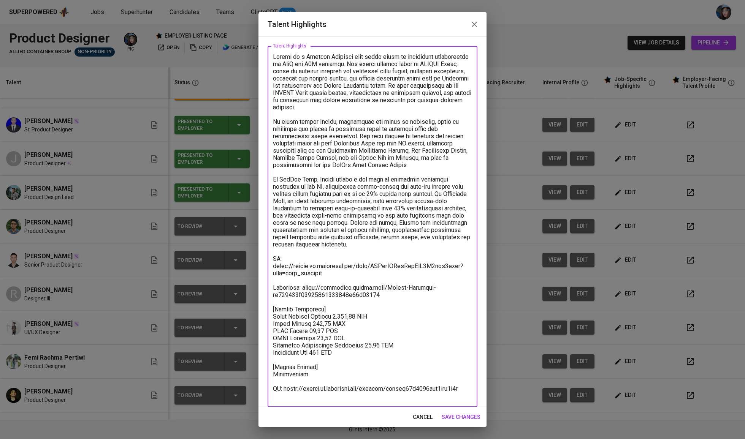
click at [263, 392] on div "Enhance the Talent's profile by adding highlights relevant to this job - accomp…" at bounding box center [372, 221] width 228 height 371
click at [276, 383] on textarea at bounding box center [372, 224] width 199 height 340
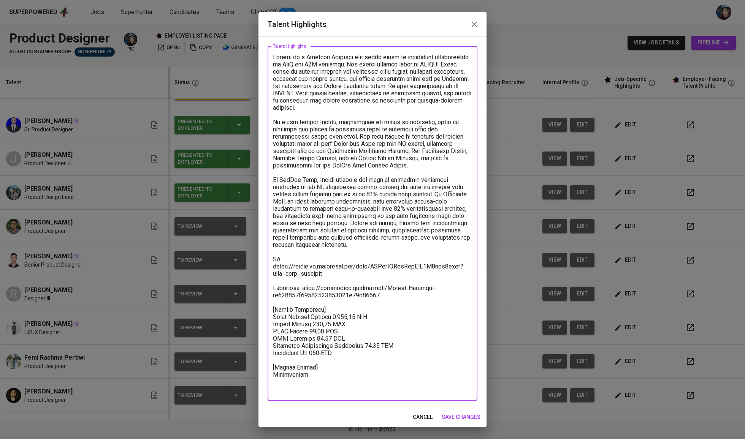
scroll to position [26, 0]
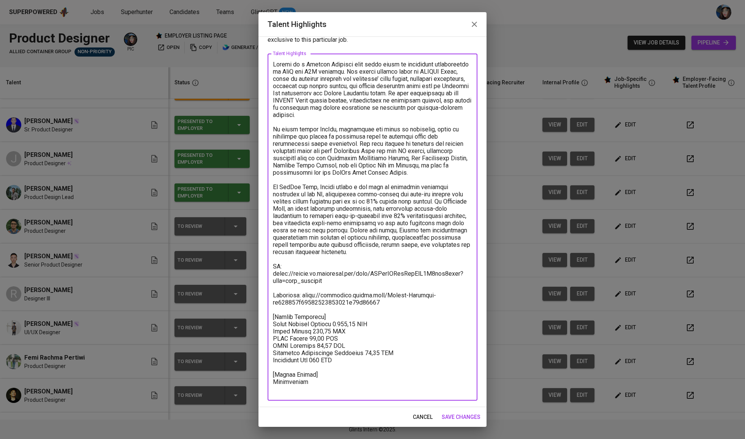
type textarea "Rahman is a Product Designer with three years of experience specializing in Saa…"
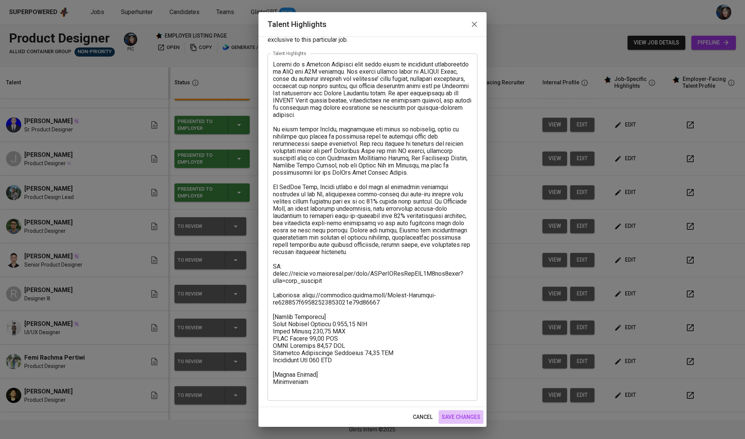
click at [467, 417] on span "save changes" at bounding box center [460, 417] width 39 height 9
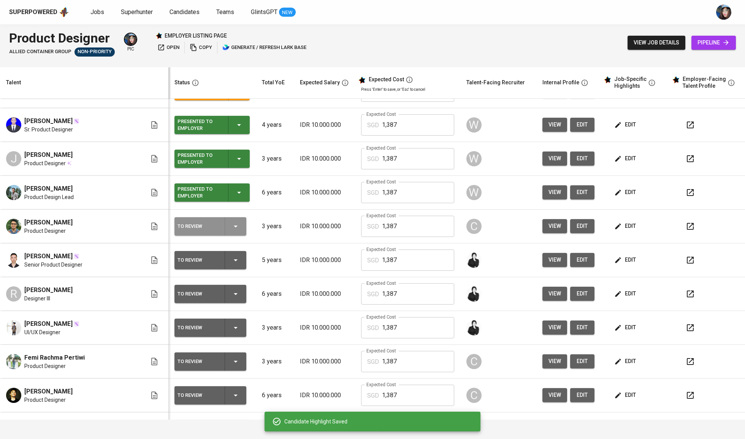
click at [231, 223] on icon "button" at bounding box center [235, 226] width 9 height 9
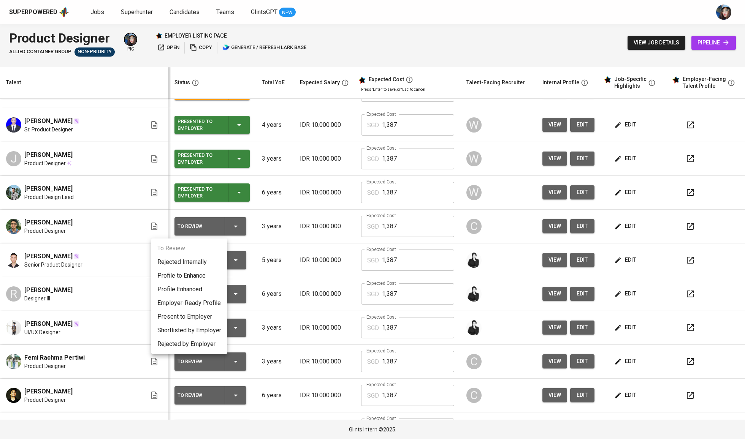
click at [195, 316] on li "Present to Employer" at bounding box center [189, 317] width 76 height 14
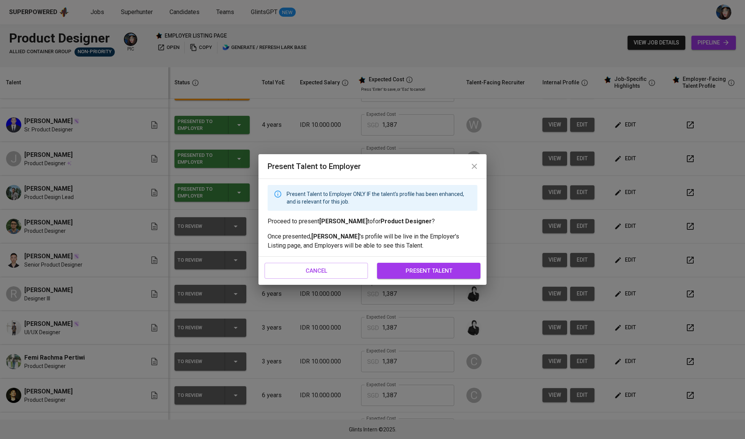
click at [410, 280] on div "cancel present talent" at bounding box center [372, 271] width 228 height 28
click at [411, 275] on span "present talent" at bounding box center [428, 271] width 87 height 10
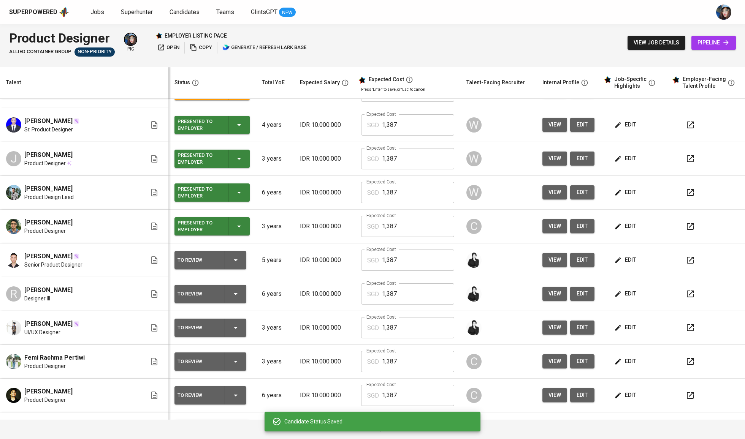
click at [633, 267] on div "edit" at bounding box center [637, 260] width 50 height 14
click at [631, 267] on div "edit" at bounding box center [637, 260] width 50 height 14
click at [623, 265] on span "edit" at bounding box center [625, 259] width 20 height 9
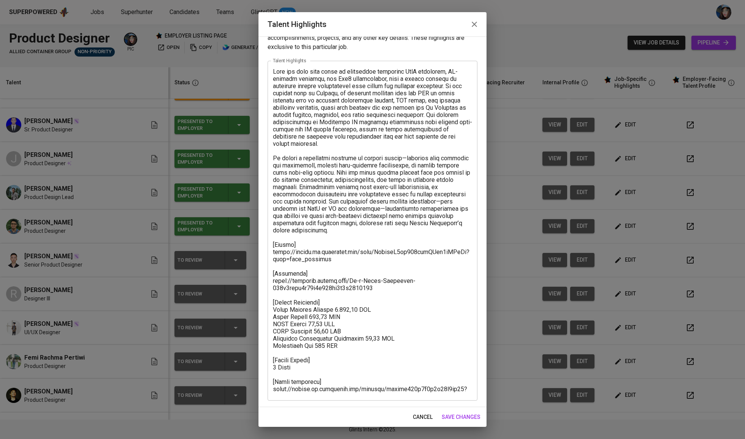
scroll to position [19, 0]
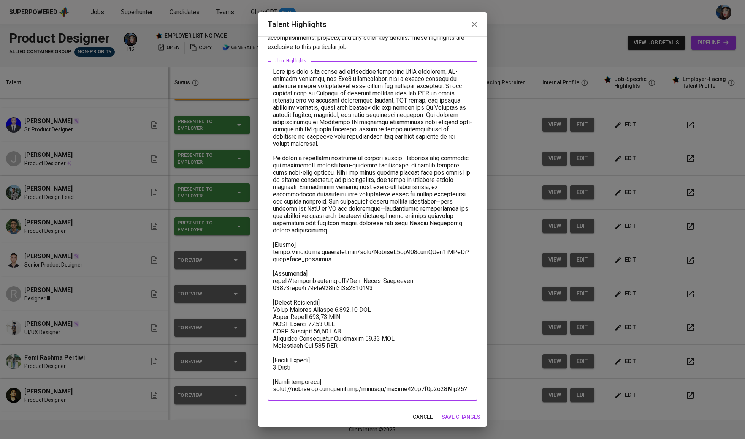
drag, startPoint x: 334, startPoint y: 391, endPoint x: 264, endPoint y: 371, distance: 72.6
click at [264, 371] on div "Enhance the Talent's profile by adding highlights relevant to this job - accomp…" at bounding box center [372, 221] width 228 height 371
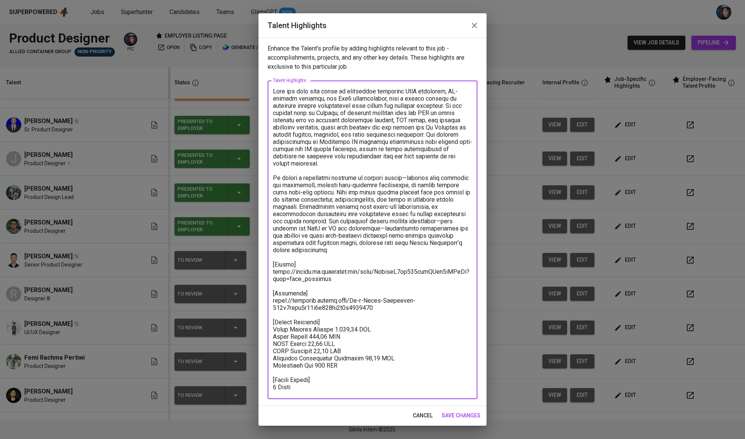
scroll to position [0, 0]
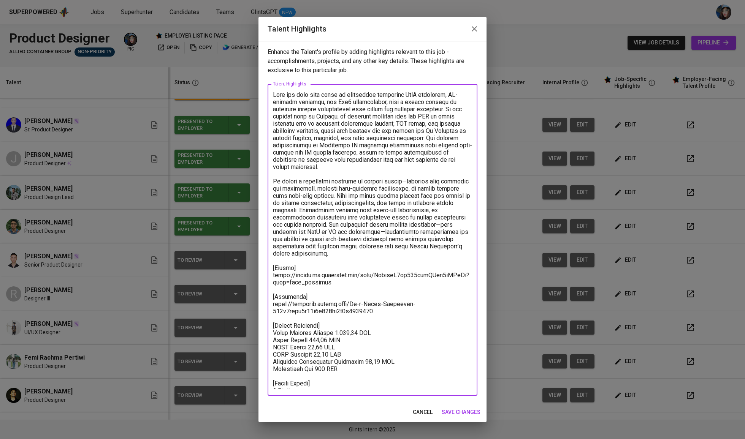
type textarea "Faro has over five years of experience designing SaaS platforms, AI-powered pro…"
click at [464, 413] on span "save changes" at bounding box center [460, 412] width 39 height 9
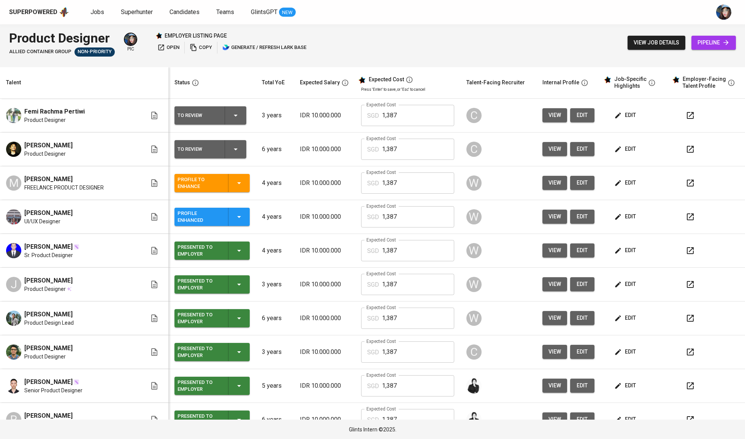
click at [173, 50] on span "open" at bounding box center [168, 47] width 22 height 9
click at [616, 130] on td "edit" at bounding box center [634, 116] width 68 height 34
click at [620, 117] on span "edit" at bounding box center [625, 115] width 20 height 9
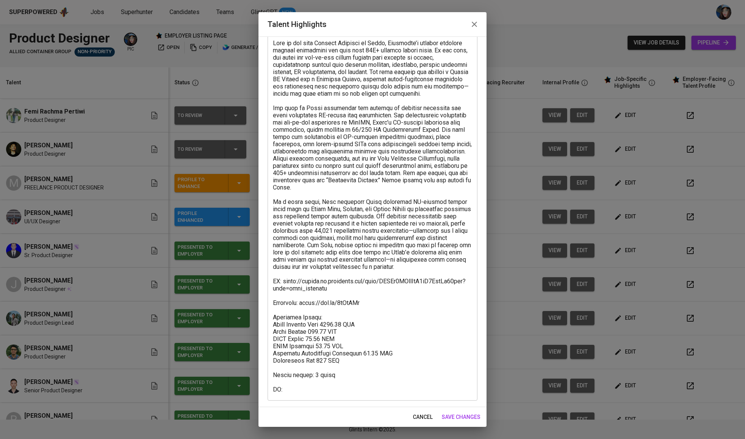
scroll to position [47, 0]
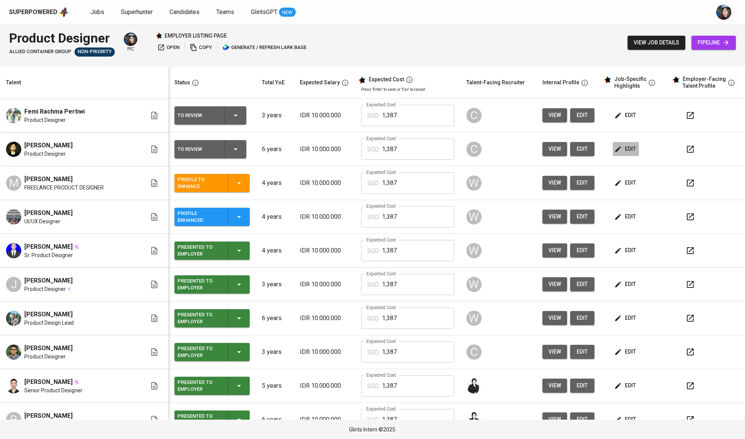
click at [616, 155] on button "edit" at bounding box center [625, 149] width 26 height 14
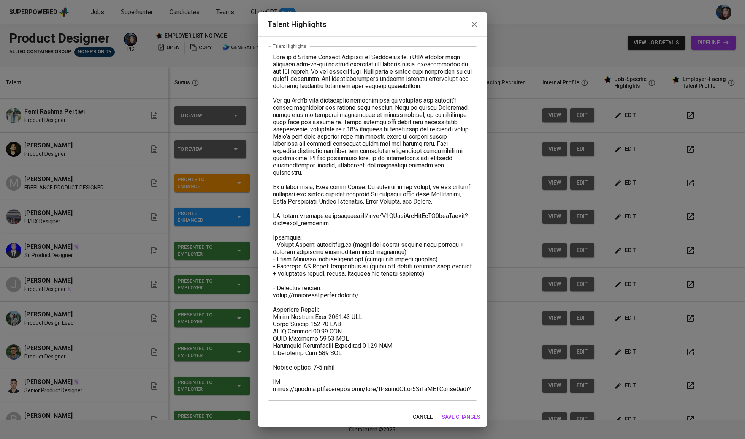
scroll to position [0, 0]
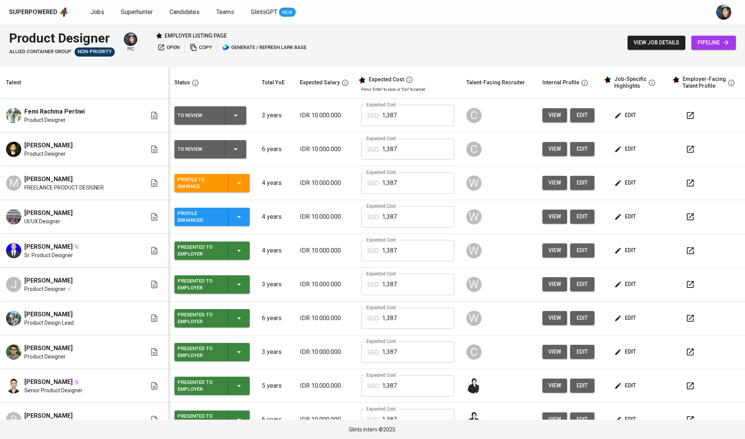
click at [234, 221] on icon "button" at bounding box center [238, 216] width 9 height 9
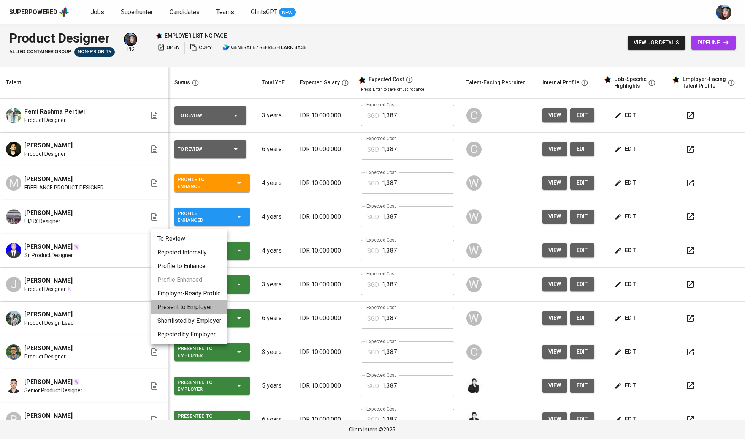
click at [204, 306] on li "Present to Employer" at bounding box center [189, 308] width 76 height 14
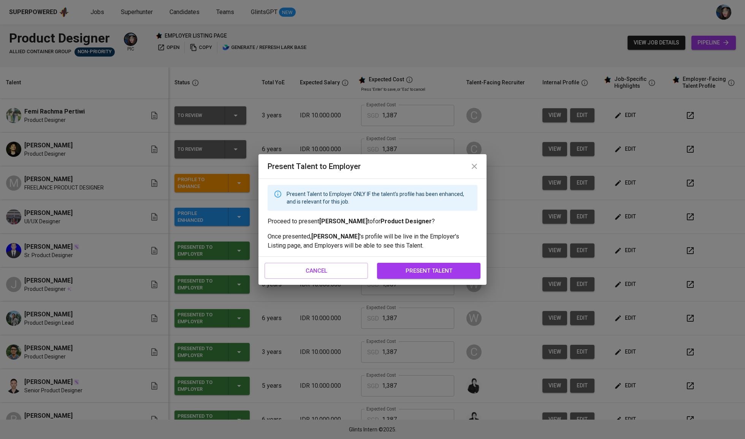
click at [395, 262] on div "cancel present talent" at bounding box center [372, 271] width 228 height 28
click at [417, 280] on div "cancel present talent" at bounding box center [372, 271] width 228 height 28
click at [427, 271] on span "present talent" at bounding box center [428, 271] width 87 height 10
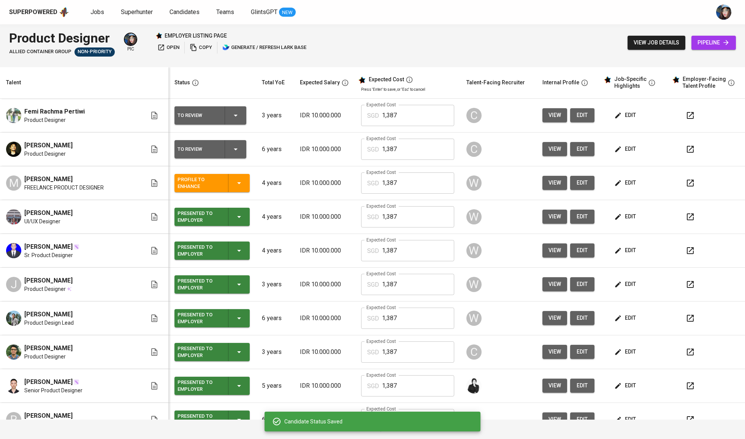
click at [620, 215] on span "edit" at bounding box center [625, 216] width 20 height 9
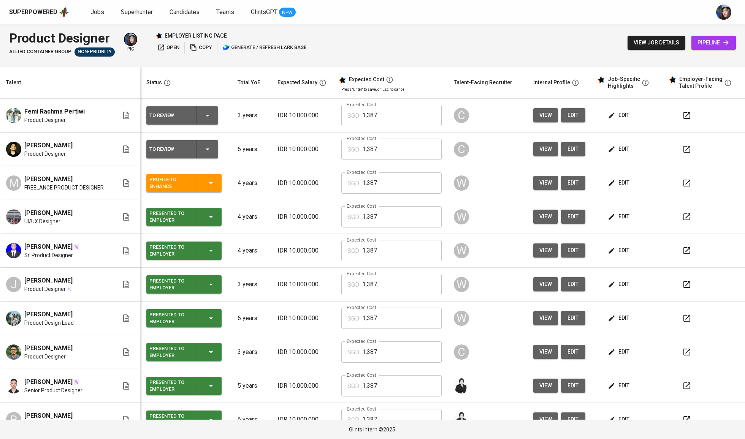
click at [609, 149] on icon "button" at bounding box center [612, 149] width 6 height 6
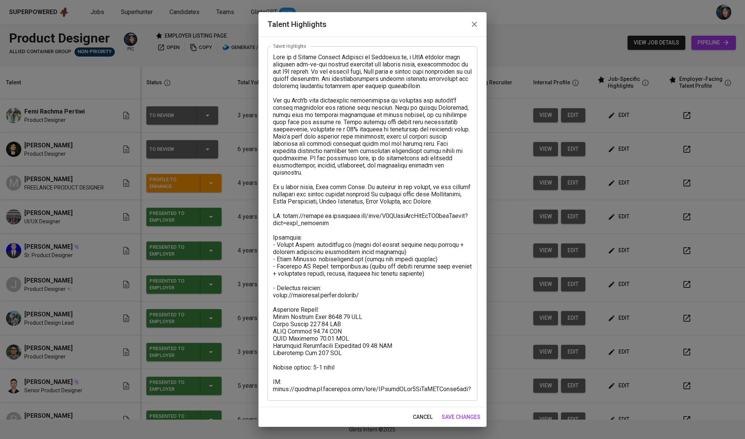
scroll to position [33, 0]
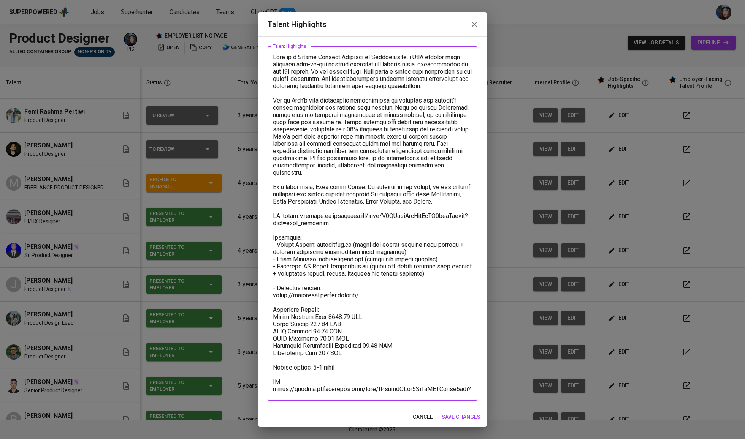
drag, startPoint x: 334, startPoint y: 389, endPoint x: 268, endPoint y: 381, distance: 65.8
click at [268, 381] on div "x Talent Highlights" at bounding box center [372, 223] width 210 height 354
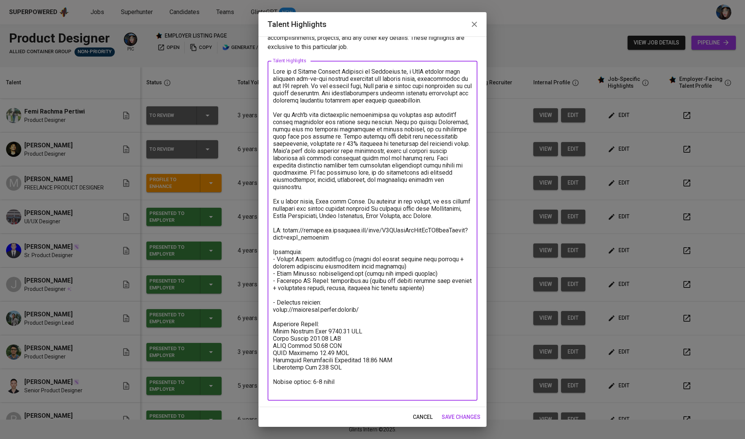
click at [280, 390] on textarea at bounding box center [372, 231] width 199 height 326
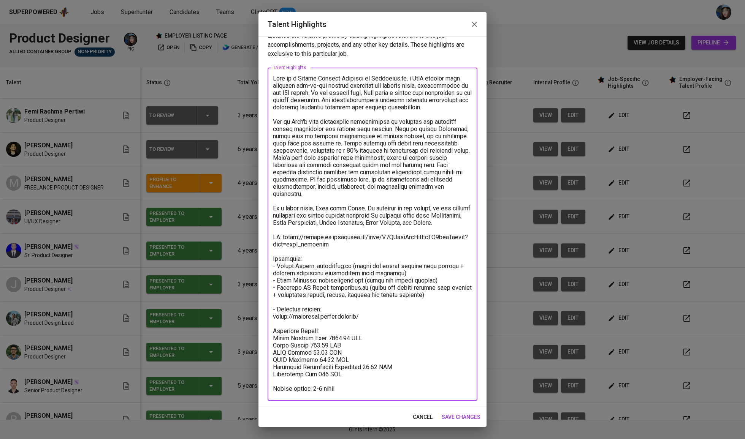
type textarea "Beny is a Senior Product Designer at Durianpay.id, a SaaS company that provides…"
click at [471, 418] on span "save changes" at bounding box center [460, 417] width 39 height 9
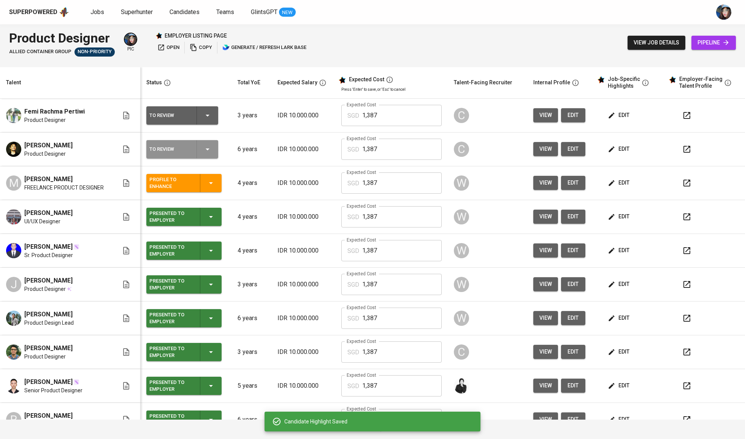
click at [212, 147] on icon "button" at bounding box center [207, 149] width 9 height 9
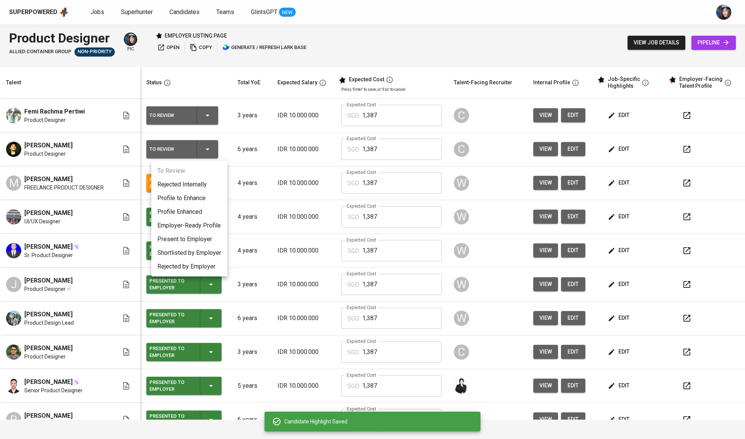
click at [201, 237] on li "Present to Employer" at bounding box center [189, 240] width 76 height 14
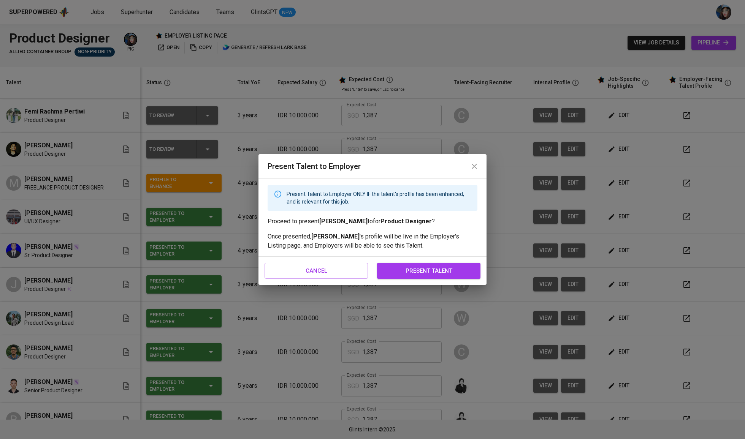
click at [432, 258] on div "cancel present talent" at bounding box center [372, 271] width 228 height 28
click at [436, 274] on span "present talent" at bounding box center [428, 271] width 87 height 10
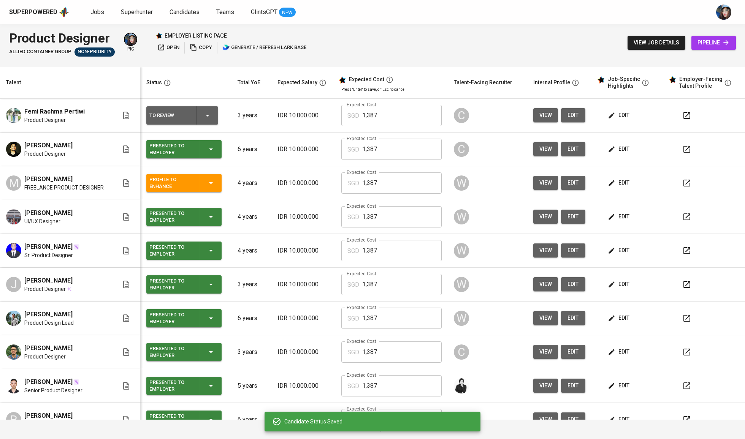
click at [624, 117] on span "edit" at bounding box center [619, 115] width 20 height 9
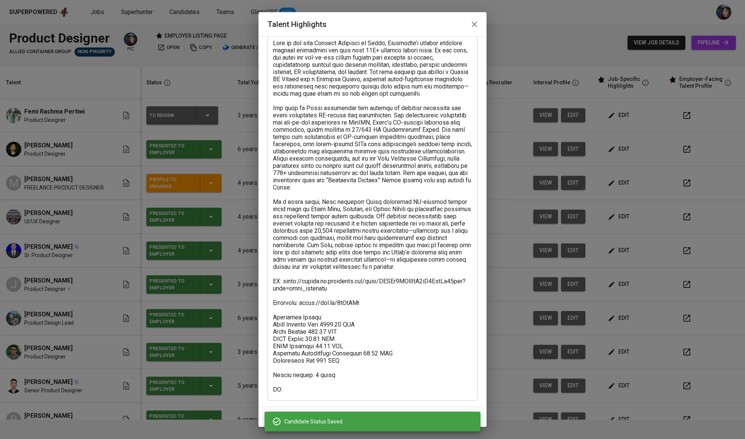
scroll to position [47, 0]
click at [328, 386] on textarea at bounding box center [372, 217] width 199 height 354
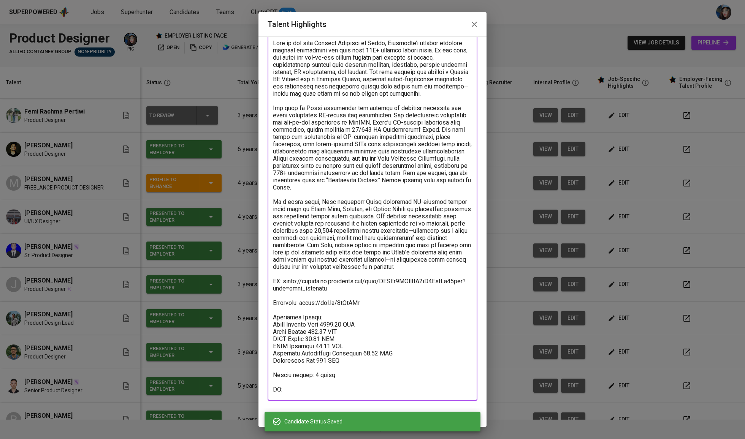
click at [328, 386] on textarea at bounding box center [372, 217] width 199 height 354
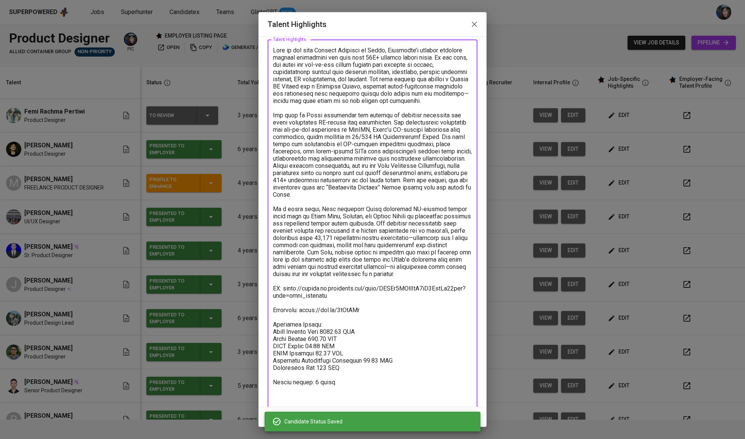
type textarea "Femi is the sole Product Designer at Finku, Indonesia’s leading personal financ…"
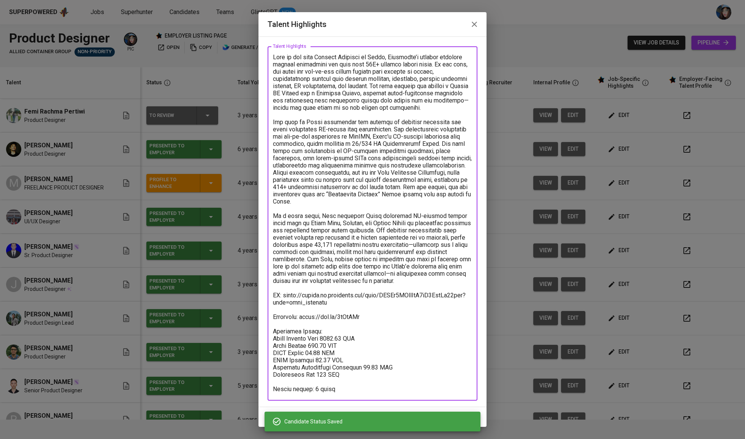
scroll to position [33, 0]
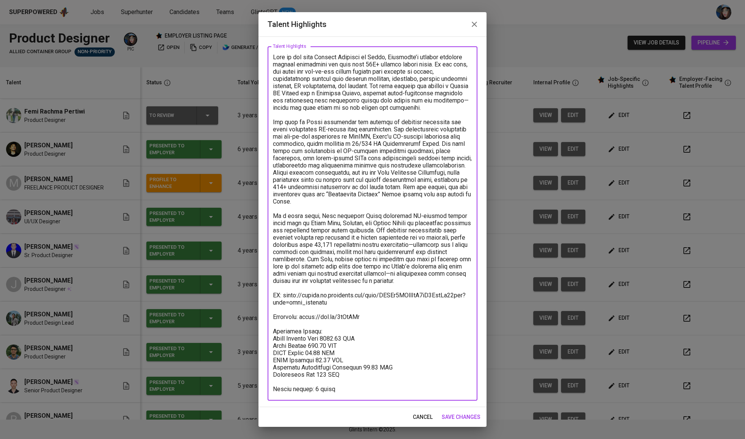
click at [459, 413] on span "save changes" at bounding box center [460, 417] width 39 height 9
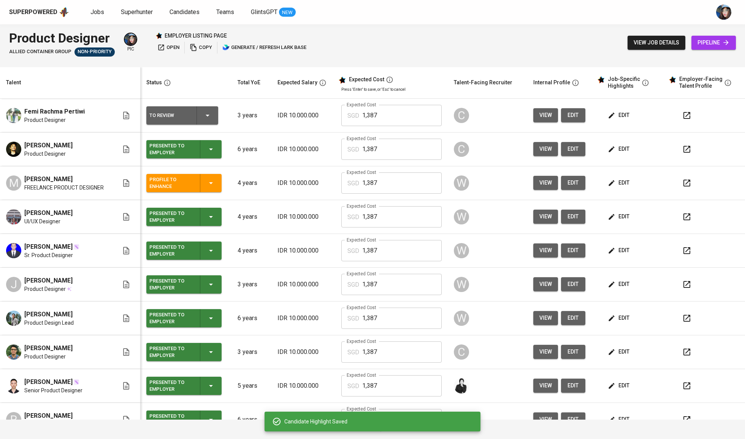
click at [212, 113] on icon "button" at bounding box center [207, 115] width 9 height 9
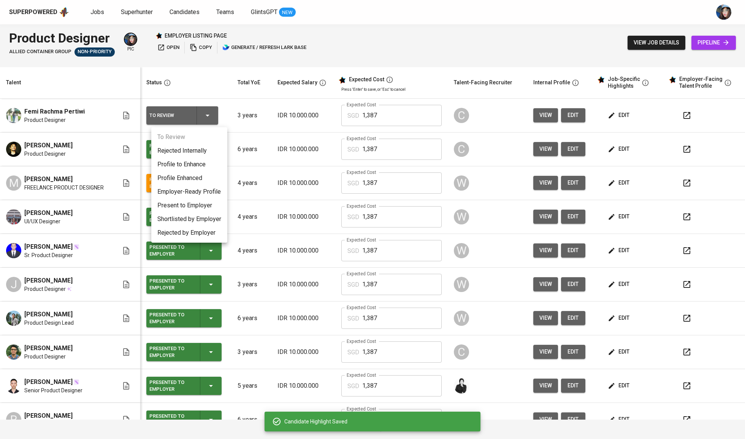
click at [189, 202] on li "Present to Employer" at bounding box center [189, 206] width 76 height 14
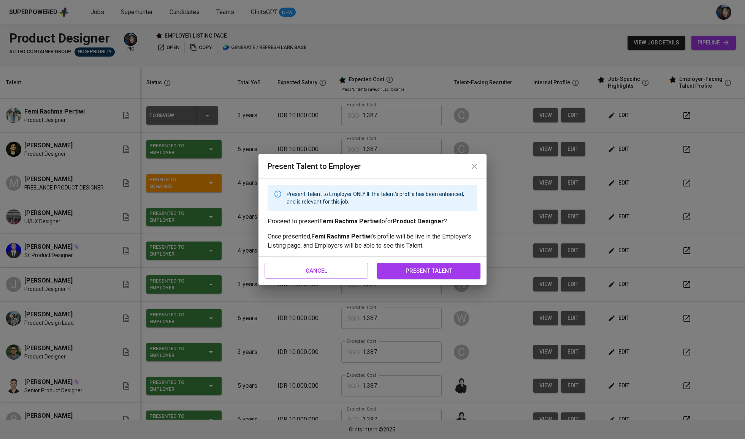
click at [402, 262] on div "cancel present talent" at bounding box center [372, 271] width 228 height 28
click at [408, 275] on span "present talent" at bounding box center [428, 271] width 87 height 10
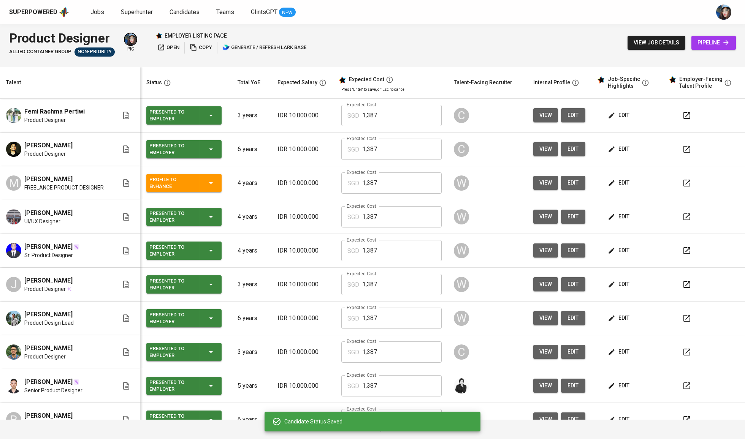
scroll to position [0, 0]
click at [168, 51] on span "open" at bounding box center [168, 47] width 22 height 9
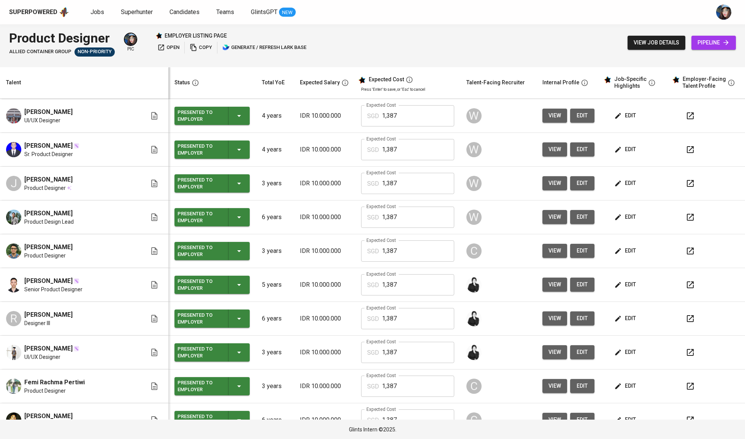
scroll to position [3, 0]
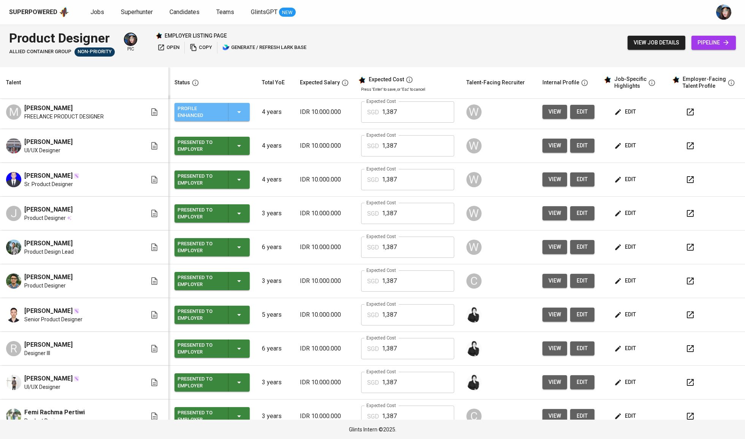
click at [196, 113] on div "Profile Enhanced" at bounding box center [211, 112] width 69 height 18
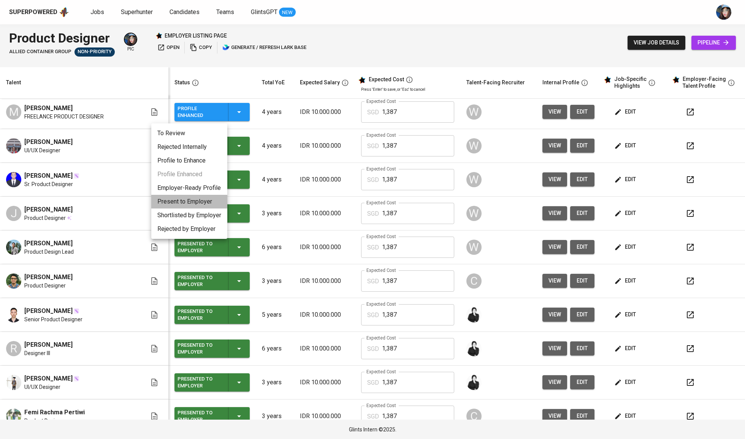
click at [202, 198] on li "Present to Employer" at bounding box center [189, 202] width 76 height 14
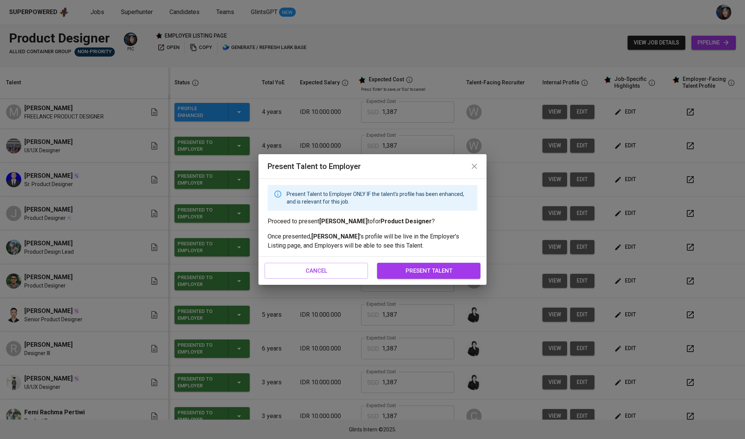
click at [484, 271] on div "cancel present talent" at bounding box center [372, 271] width 228 height 28
click at [448, 266] on span "present talent" at bounding box center [428, 271] width 87 height 10
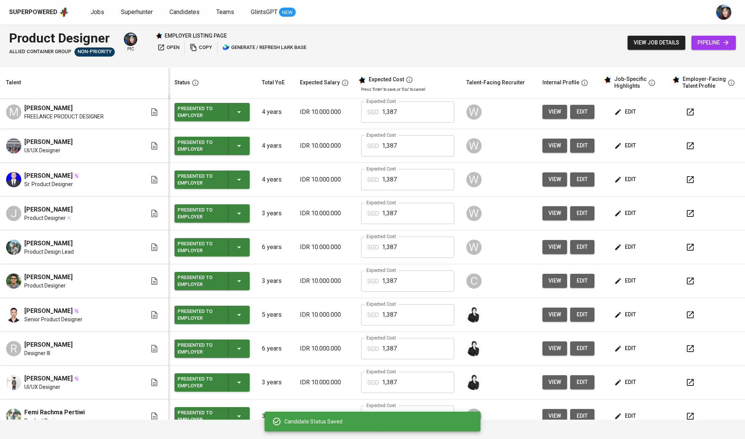
click at [97, 13] on span "Jobs" at bounding box center [97, 11] width 14 height 7
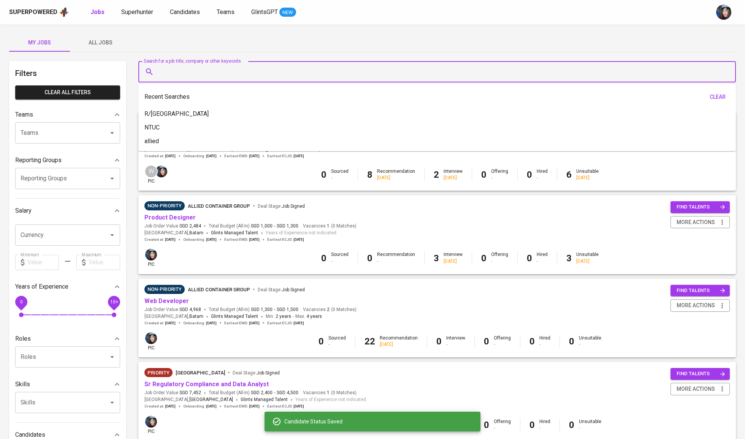
click at [168, 66] on input "Search for a job title, company or other keywords" at bounding box center [439, 72] width 564 height 14
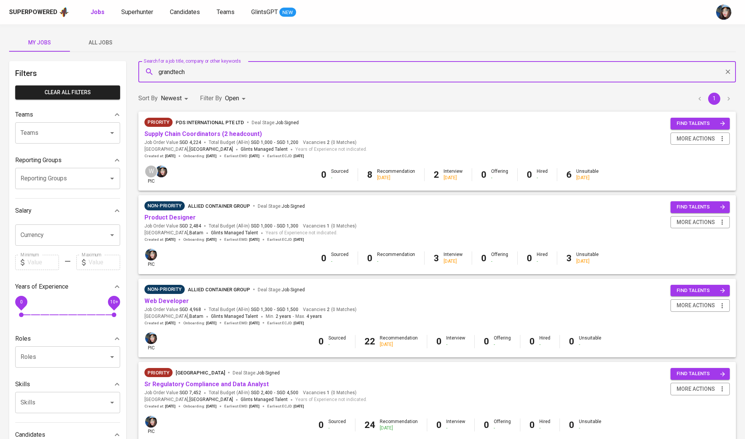
type input "grandtech"
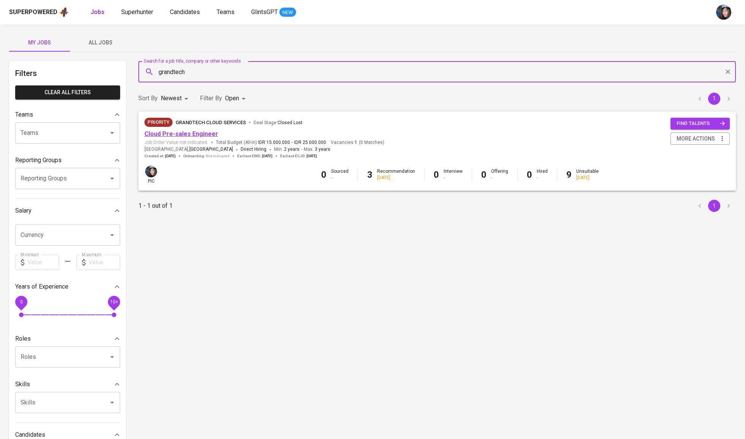
click at [196, 134] on link "Cloud Pre-sales Engineer" at bounding box center [181, 133] width 74 height 7
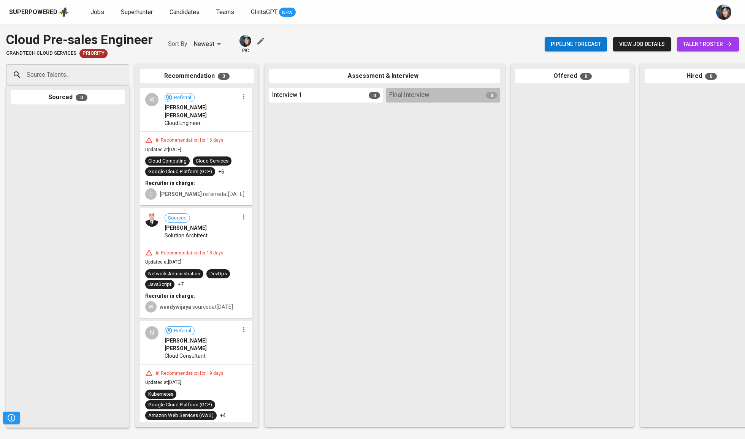
click at [719, 40] on span "talent roster" at bounding box center [708, 44] width 50 height 9
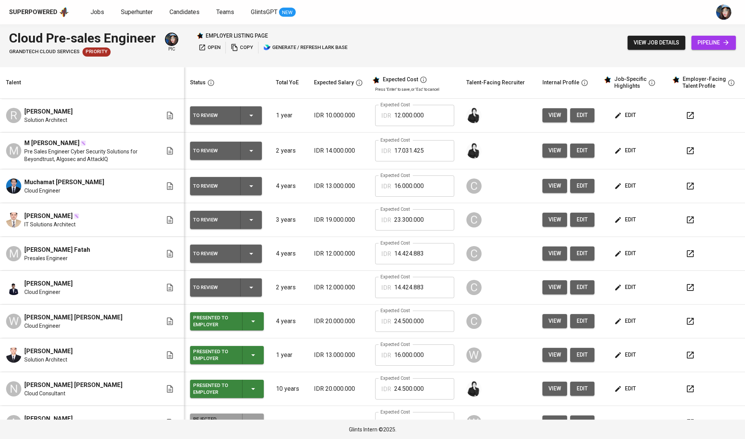
click at [419, 157] on input "17.031.425" at bounding box center [424, 150] width 60 height 21
click at [443, 166] on td "Expected Cost IDR 17.031.425 Expected Cost" at bounding box center [414, 151] width 91 height 37
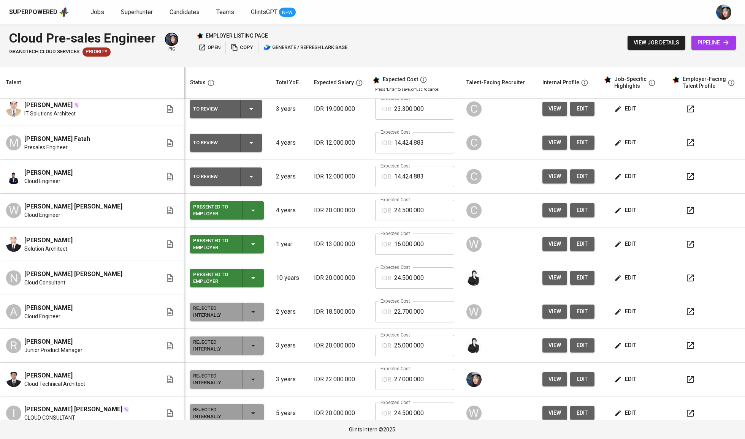
scroll to position [131, 0]
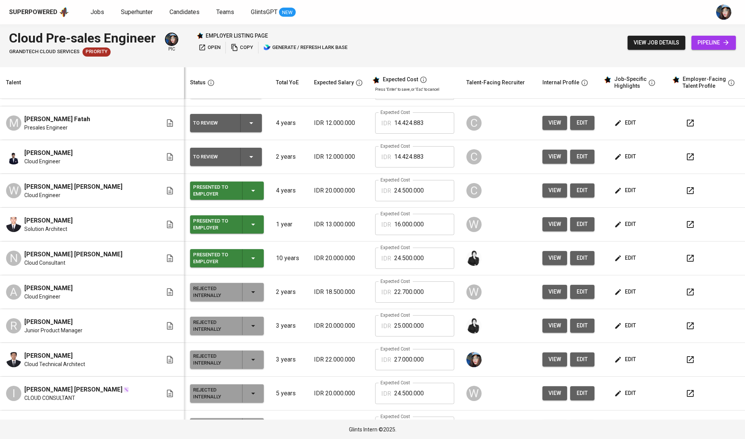
click at [252, 193] on icon "button" at bounding box center [252, 190] width 9 height 9
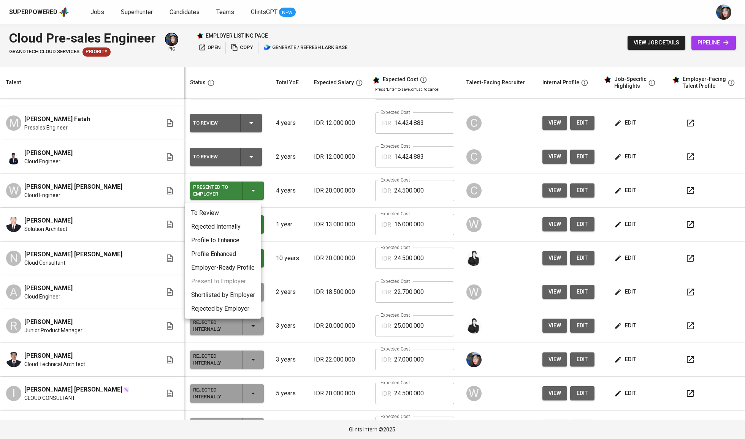
click at [239, 226] on li "Rejected Internally" at bounding box center [223, 227] width 76 height 14
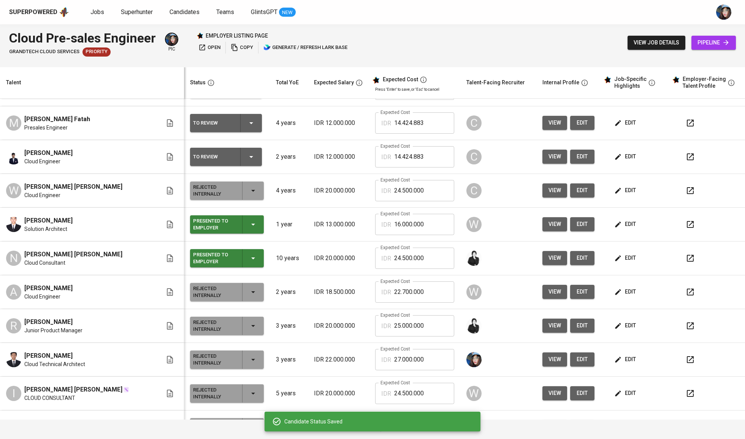
click at [250, 229] on icon "button" at bounding box center [252, 224] width 9 height 9
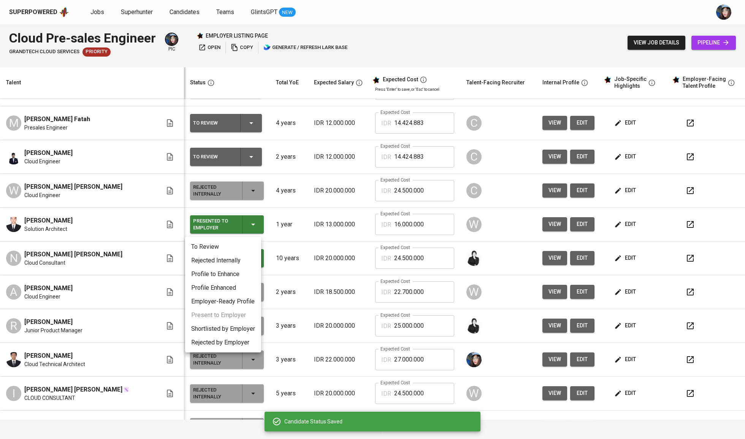
click at [245, 259] on li "Rejected Internally" at bounding box center [223, 261] width 76 height 14
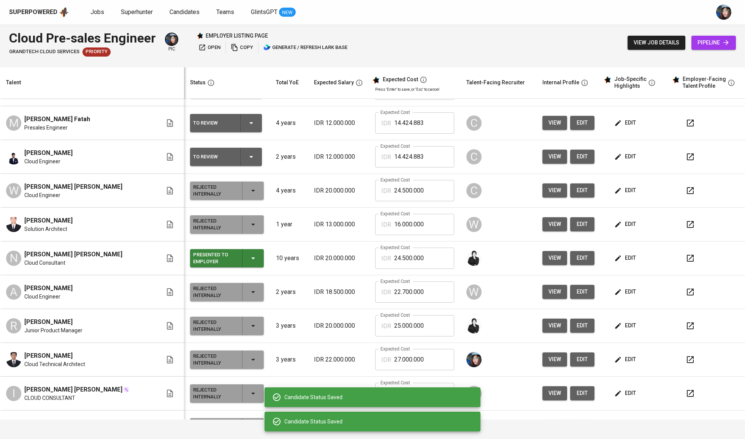
click at [251, 263] on icon "button" at bounding box center [252, 258] width 9 height 9
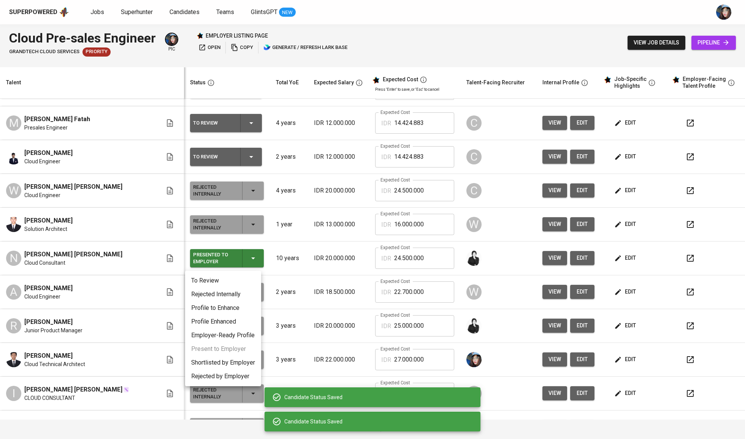
click at [247, 299] on li "Rejected Internally" at bounding box center [223, 295] width 76 height 14
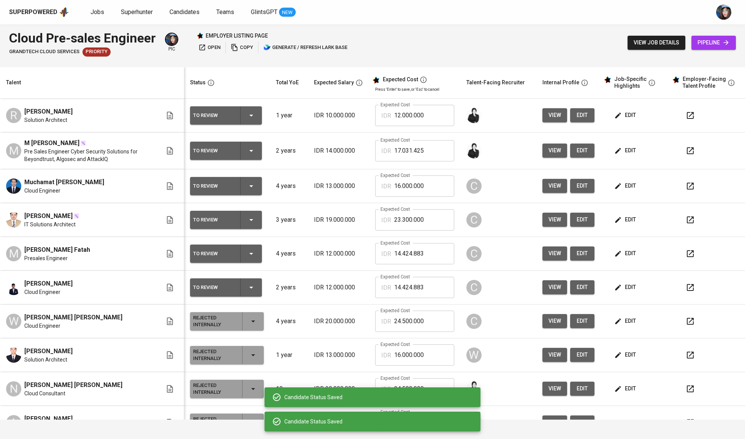
scroll to position [0, 0]
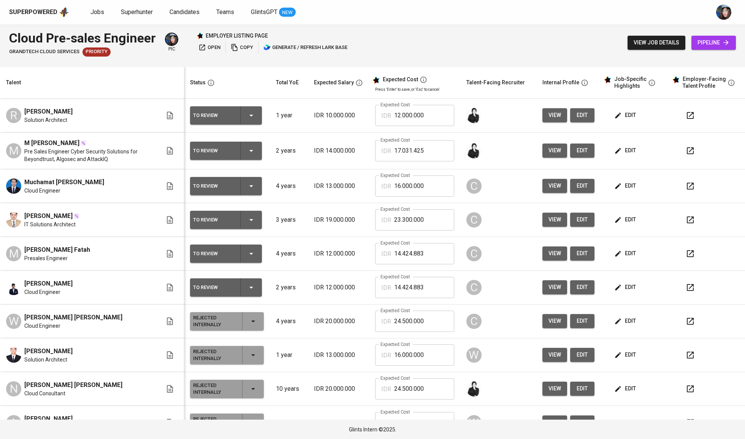
click at [578, 113] on span "edit" at bounding box center [582, 115] width 12 height 9
click at [616, 119] on span "edit" at bounding box center [625, 115] width 20 height 9
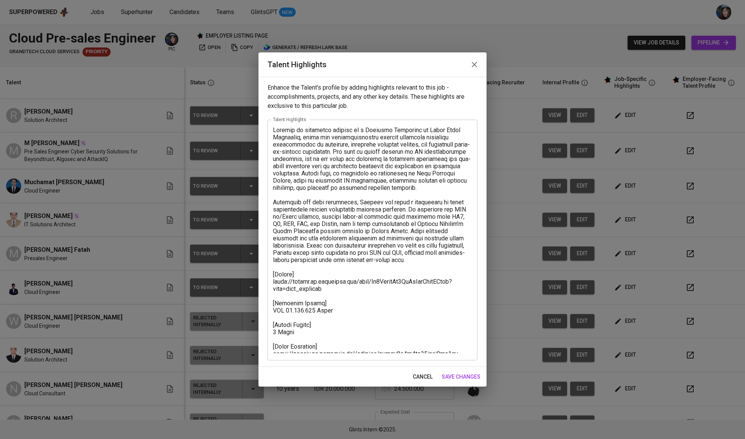
click at [306, 284] on textarea at bounding box center [372, 240] width 199 height 227
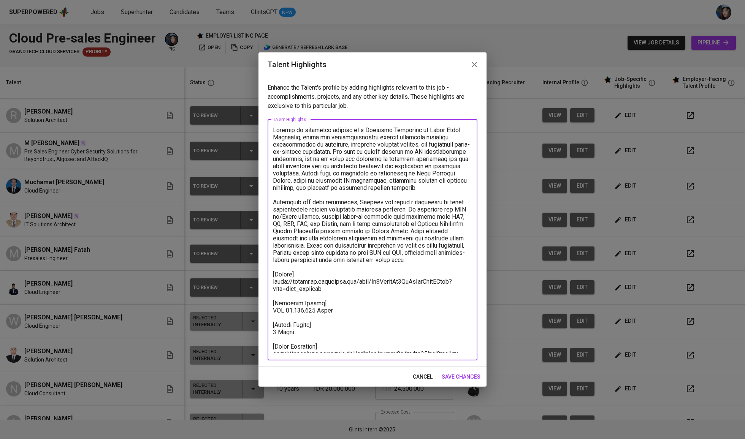
click at [306, 284] on textarea at bounding box center [372, 240] width 199 height 227
click at [350, 348] on textarea at bounding box center [372, 240] width 199 height 227
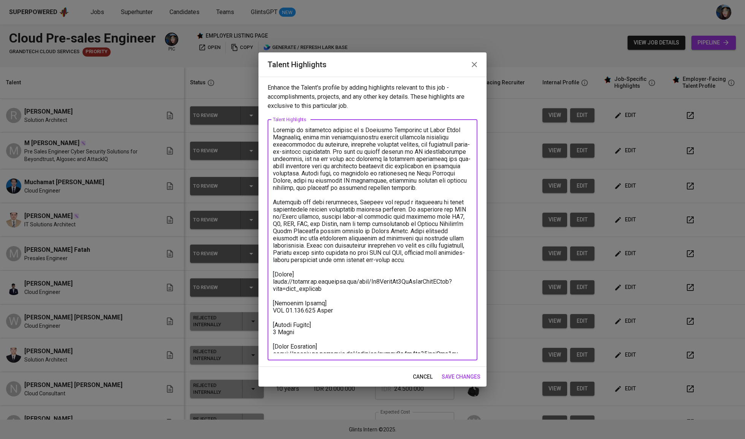
click at [404, 348] on textarea at bounding box center [372, 240] width 199 height 227
click at [459, 350] on textarea at bounding box center [372, 240] width 199 height 227
drag, startPoint x: 460, startPoint y: 351, endPoint x: 452, endPoint y: 348, distance: 9.1
click at [452, 349] on textarea at bounding box center [372, 240] width 199 height 227
click at [452, 348] on textarea at bounding box center [372, 240] width 199 height 227
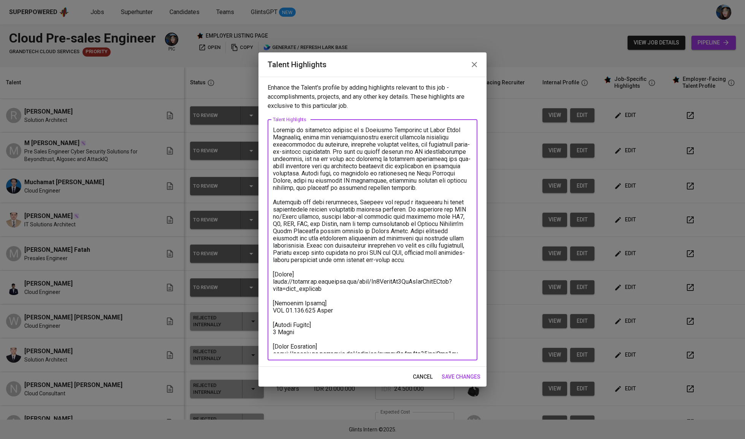
drag, startPoint x: 464, startPoint y: 348, endPoint x: 268, endPoint y: 330, distance: 196.9
click at [268, 330] on div "x Talent Highlights" at bounding box center [372, 240] width 210 height 241
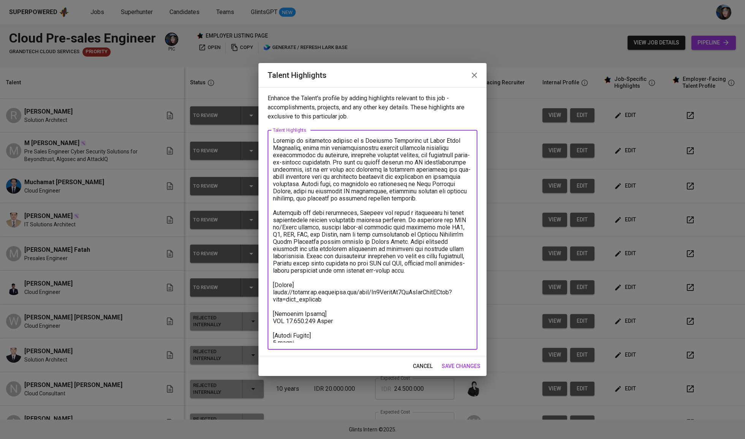
type textarea "Richard is currently working as a Solution Architect at Sapta Tunas Teknologi, …"
click at [451, 364] on span "save changes" at bounding box center [460, 366] width 39 height 9
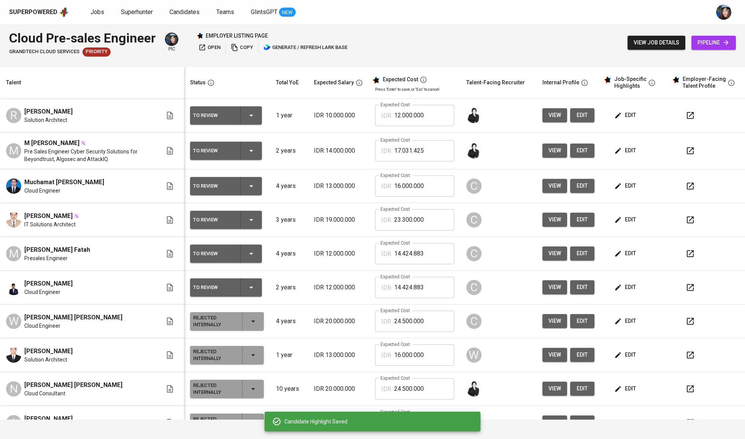
click at [420, 117] on input "12.000.000" at bounding box center [424, 115] width 60 height 21
click at [323, 140] on td "IDR 14.000.000" at bounding box center [338, 151] width 61 height 37
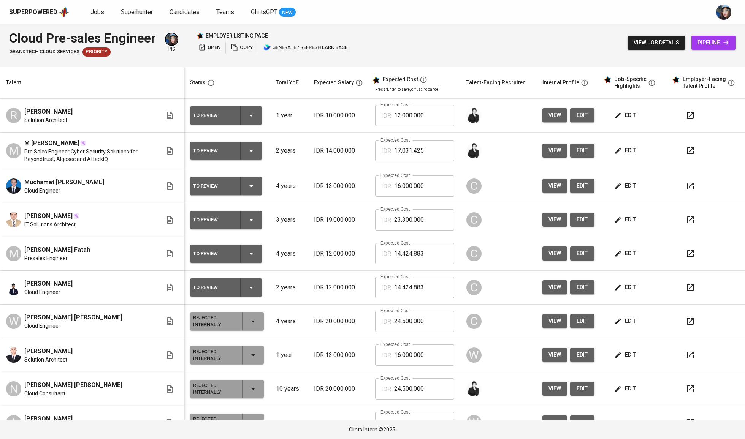
click at [614, 153] on icon "button" at bounding box center [618, 151] width 8 height 8
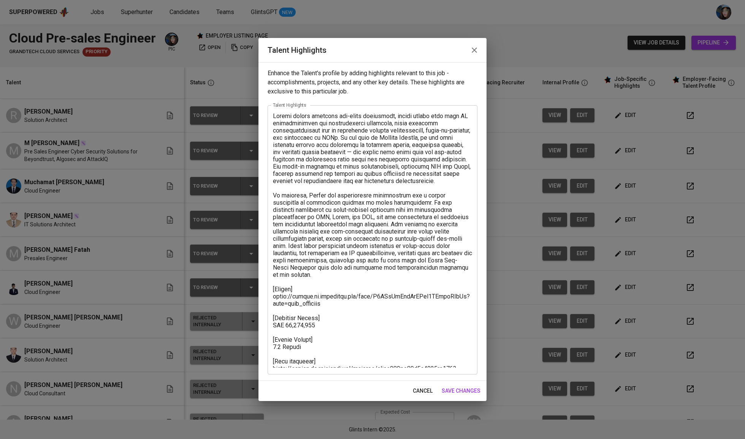
click at [303, 289] on textarea at bounding box center [372, 239] width 199 height 255
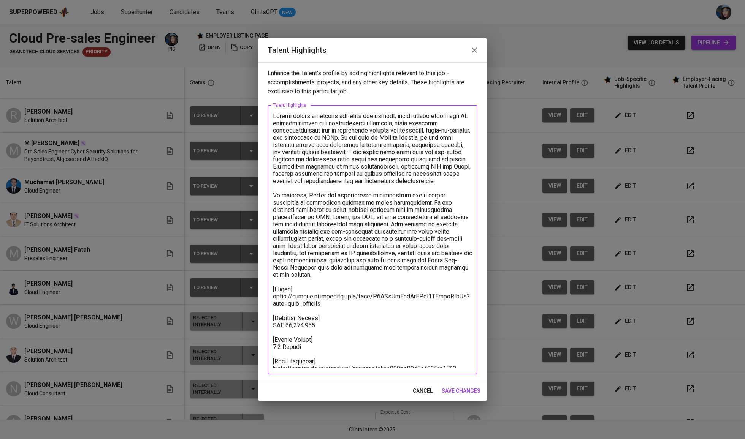
click at [303, 289] on textarea at bounding box center [372, 239] width 199 height 255
click at [356, 322] on textarea at bounding box center [372, 239] width 199 height 255
click at [324, 359] on textarea at bounding box center [372, 239] width 199 height 255
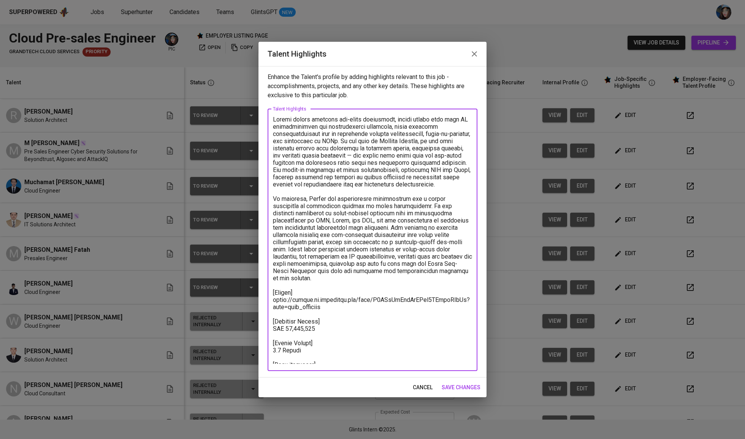
click at [307, 356] on textarea at bounding box center [372, 240] width 199 height 248
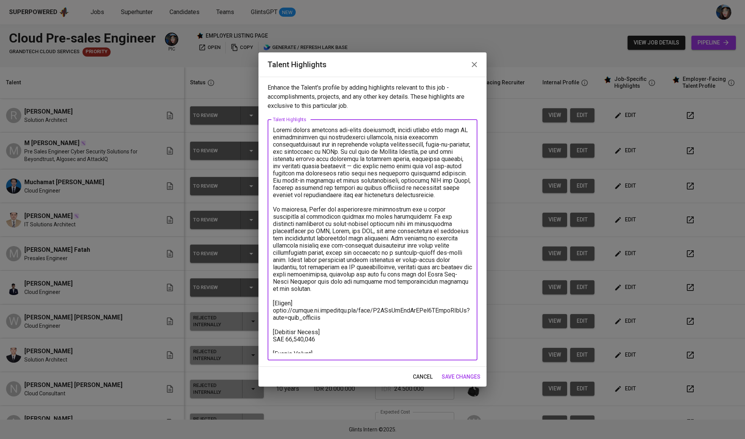
type textarea "Naufal brings relevant pre-sales experience, having worked with both IT infrast…"
click at [453, 375] on span "save changes" at bounding box center [460, 376] width 39 height 9
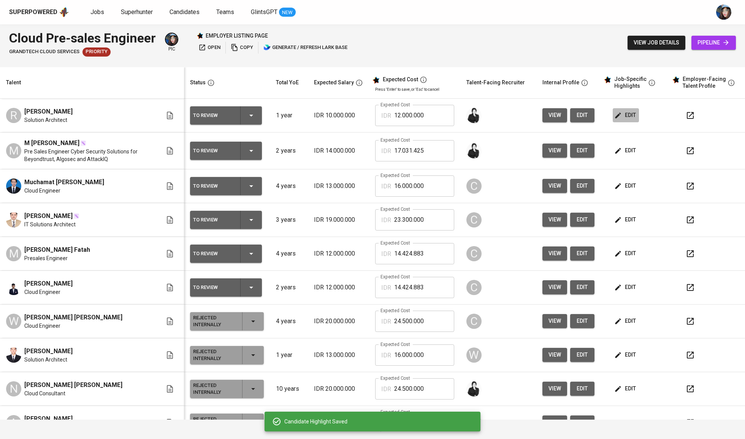
click at [629, 115] on span "edit" at bounding box center [625, 115] width 20 height 9
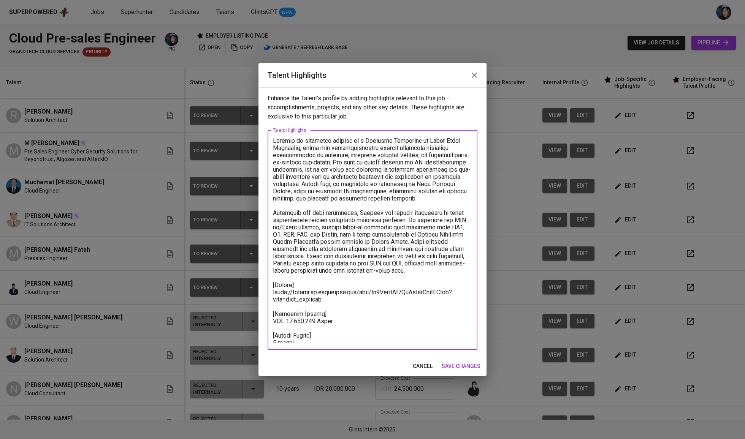
click at [461, 292] on textarea at bounding box center [372, 240] width 199 height 206
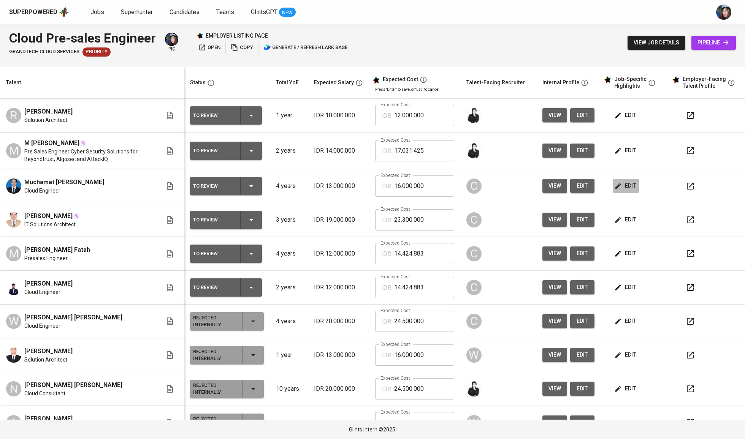
click at [631, 188] on button "edit" at bounding box center [625, 186] width 26 height 14
click at [247, 185] on icon "button" at bounding box center [251, 186] width 9 height 9
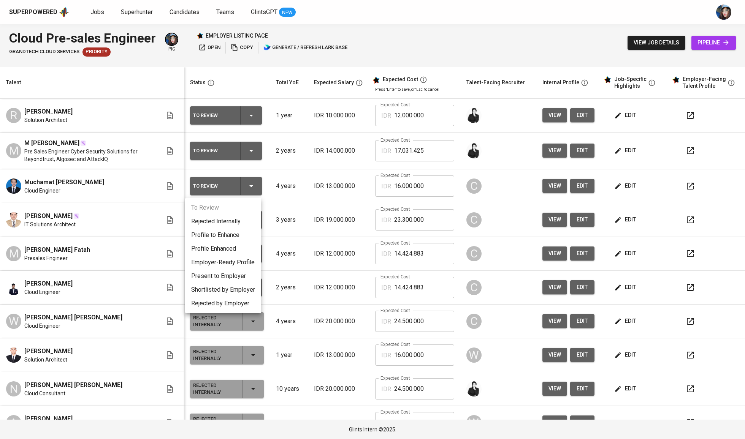
click at [231, 264] on li "Employer-Ready Profile" at bounding box center [223, 263] width 76 height 14
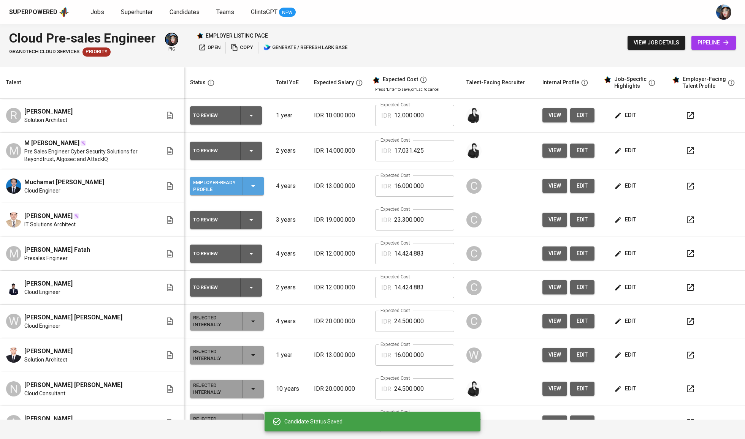
click at [255, 185] on div "Employer-Ready Profile" at bounding box center [227, 186] width 68 height 18
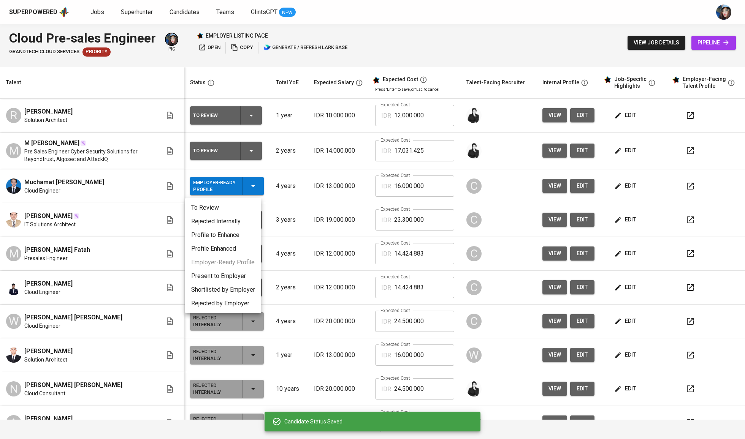
click at [245, 277] on li "Present to Employer" at bounding box center [223, 276] width 76 height 14
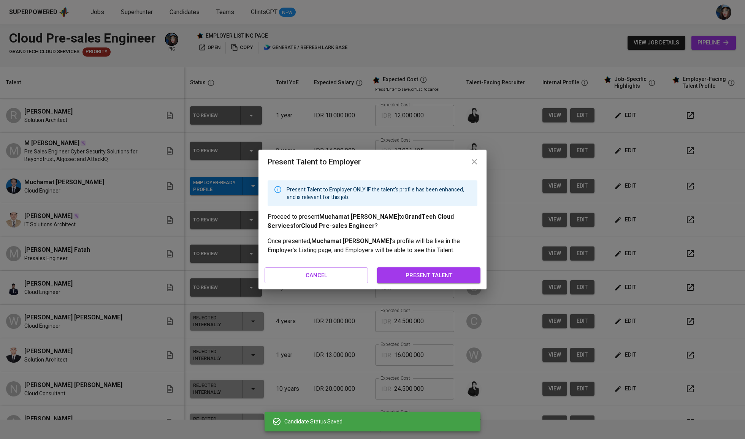
click at [421, 265] on div "cancel present talent" at bounding box center [372, 275] width 228 height 28
click at [421, 271] on span "present talent" at bounding box center [428, 276] width 87 height 10
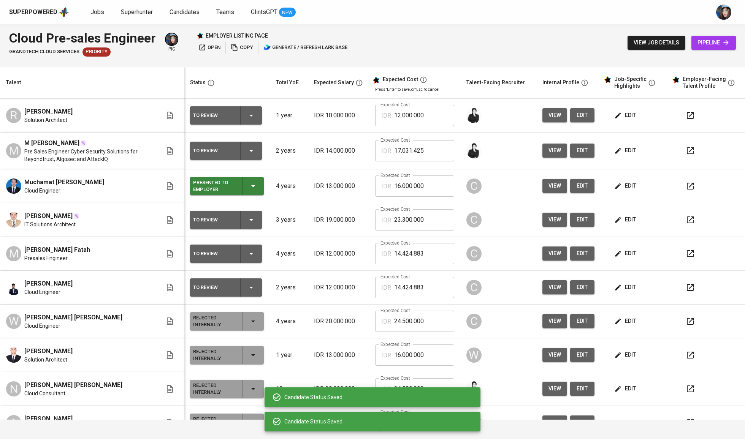
click at [245, 227] on div "To Review" at bounding box center [226, 220] width 66 height 18
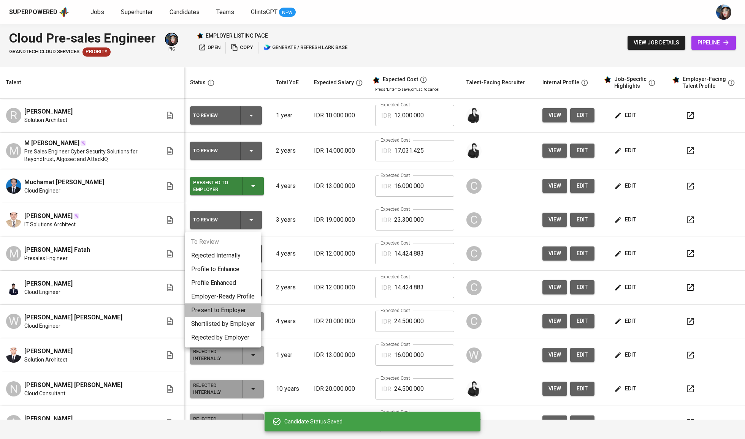
click at [233, 312] on li "Present to Employer" at bounding box center [223, 311] width 76 height 14
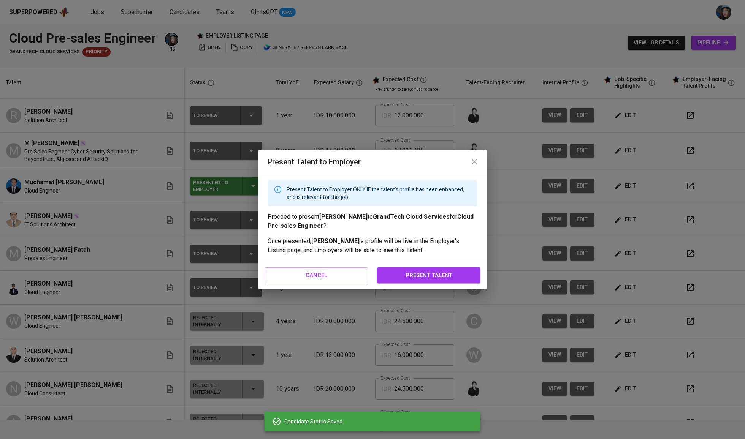
click at [474, 157] on button "close" at bounding box center [474, 162] width 18 height 18
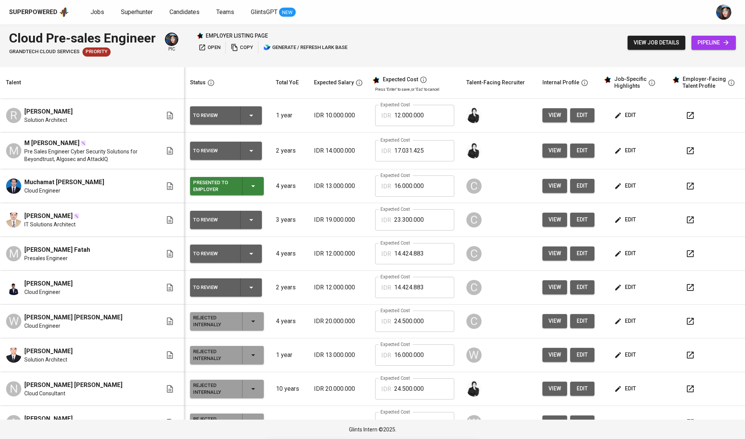
click at [249, 155] on icon "button" at bounding box center [251, 150] width 9 height 9
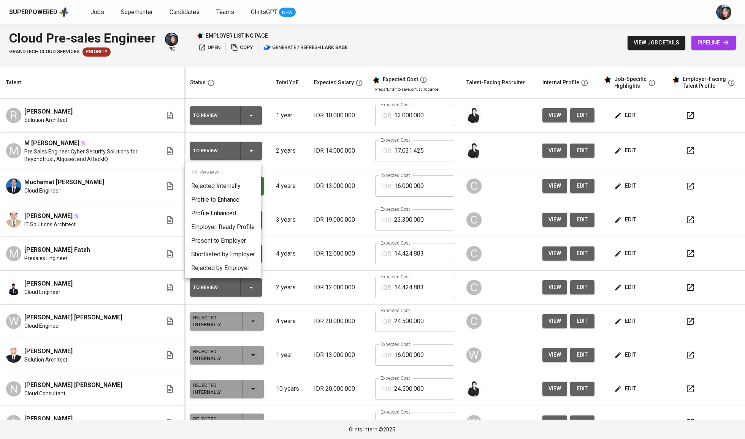
click at [241, 243] on li "Present to Employer" at bounding box center [223, 241] width 76 height 14
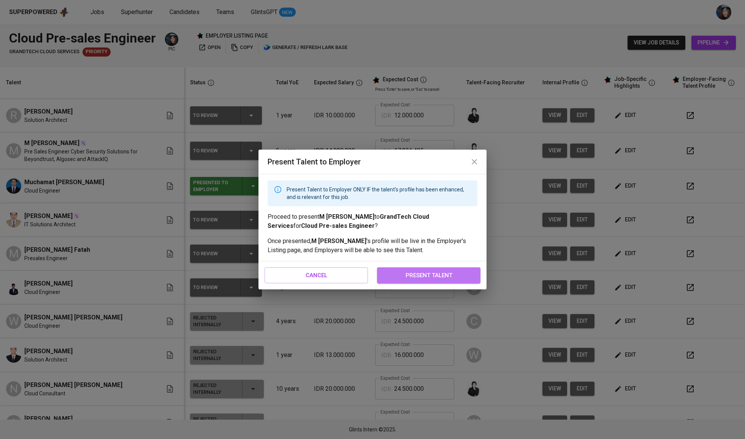
click at [454, 270] on button "present talent" at bounding box center [428, 275] width 103 height 16
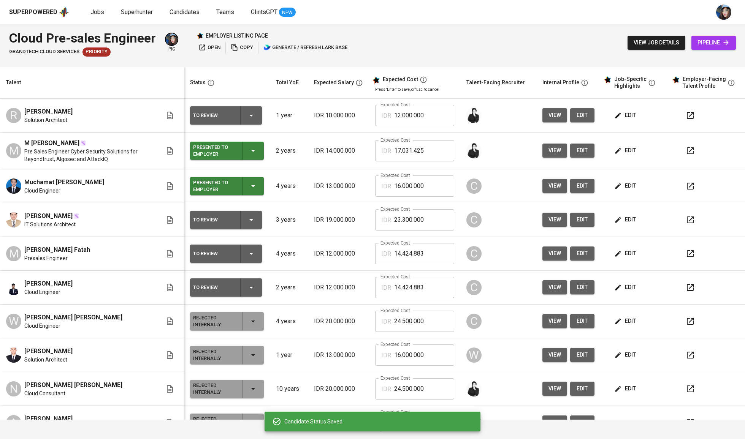
click at [250, 114] on icon "button" at bounding box center [251, 115] width 9 height 9
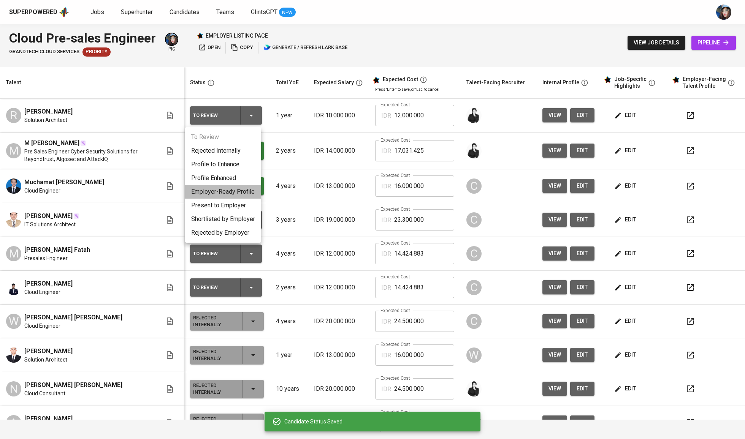
click at [242, 196] on li "Employer-Ready Profile" at bounding box center [223, 192] width 76 height 14
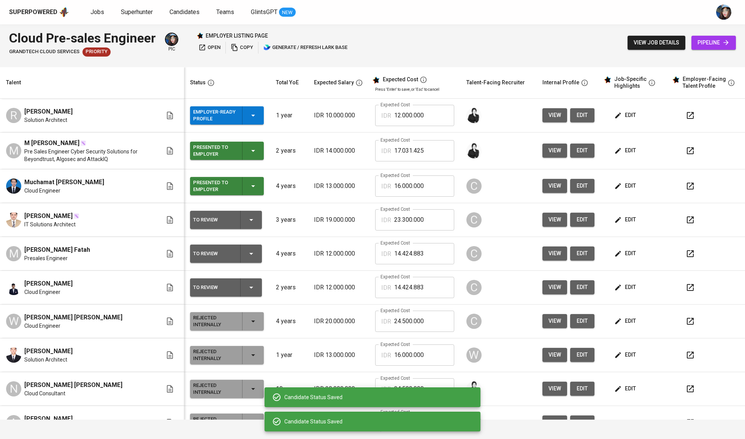
click at [245, 123] on div "Employer-Ready Profile" at bounding box center [227, 115] width 68 height 18
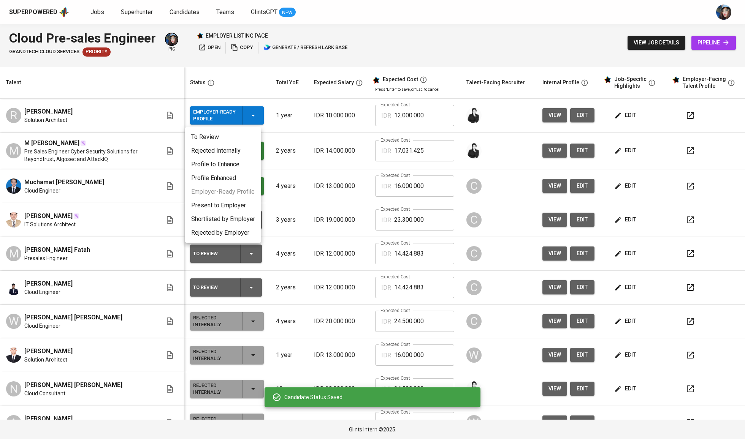
click at [238, 205] on li "Present to Employer" at bounding box center [223, 206] width 76 height 14
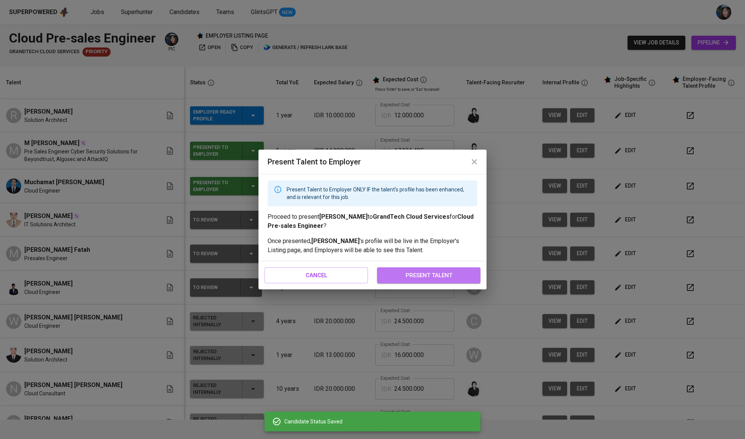
click at [462, 274] on span "present talent" at bounding box center [428, 276] width 87 height 10
